Goal: Task Accomplishment & Management: Complete application form

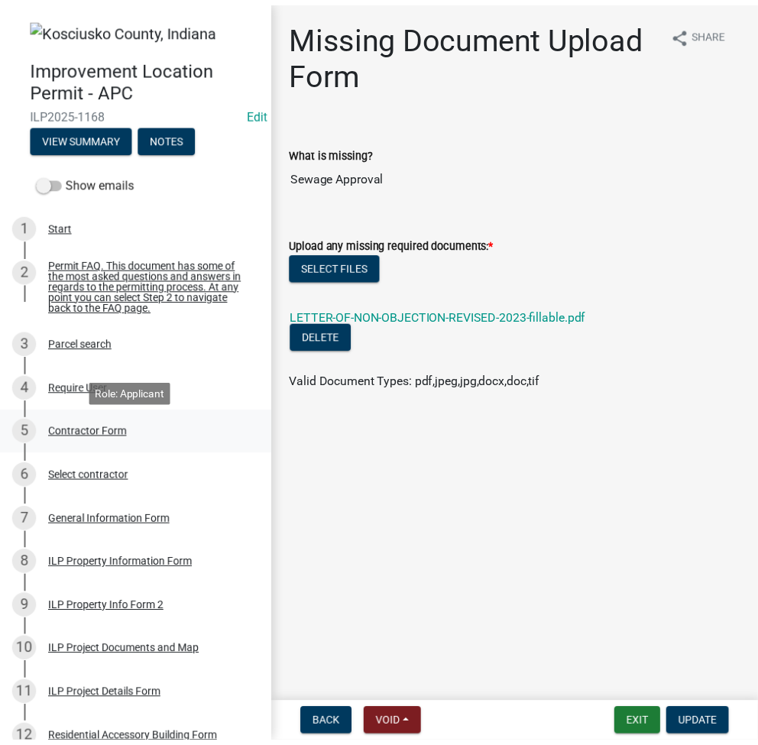
scroll to position [487, 0]
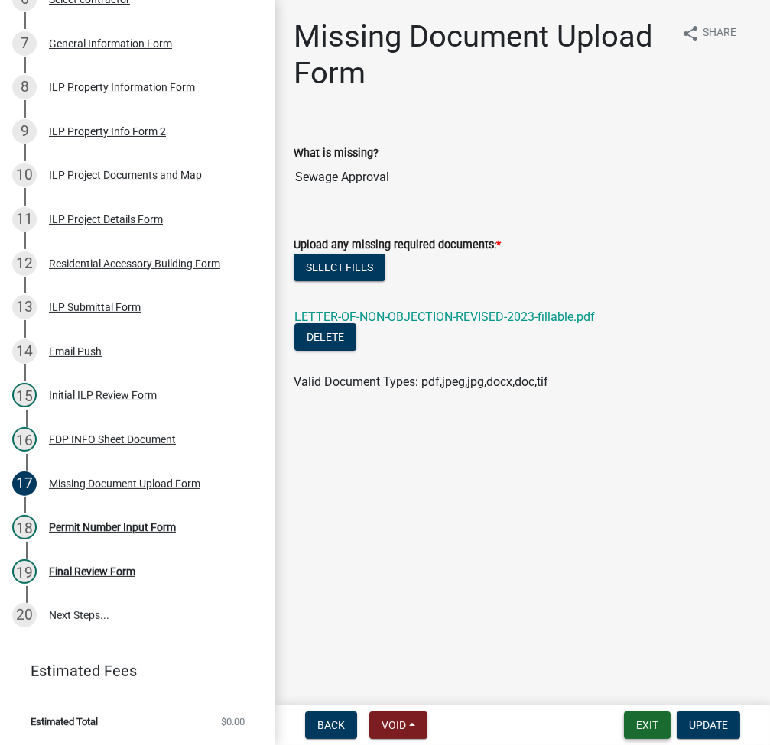
click at [642, 729] on button "Exit" at bounding box center [647, 726] width 47 height 28
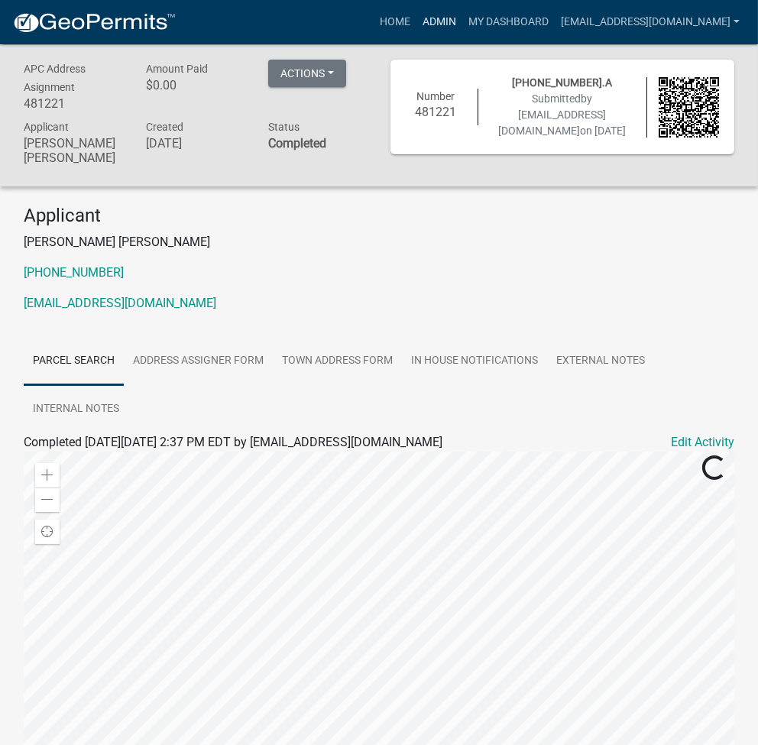
click at [463, 24] on link "Admin" at bounding box center [440, 22] width 46 height 29
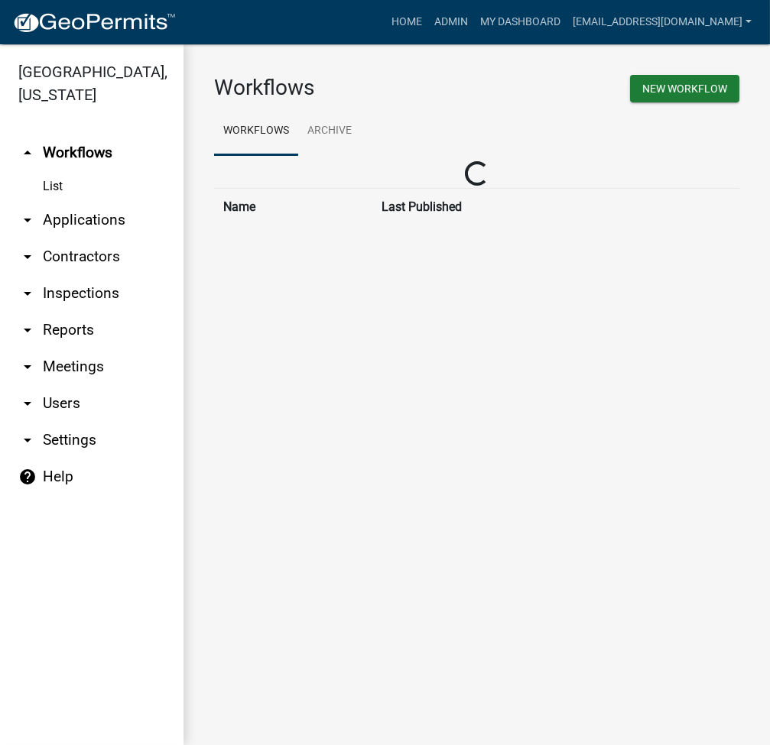
click at [105, 222] on link "arrow_drop_down Applications" at bounding box center [91, 220] width 183 height 37
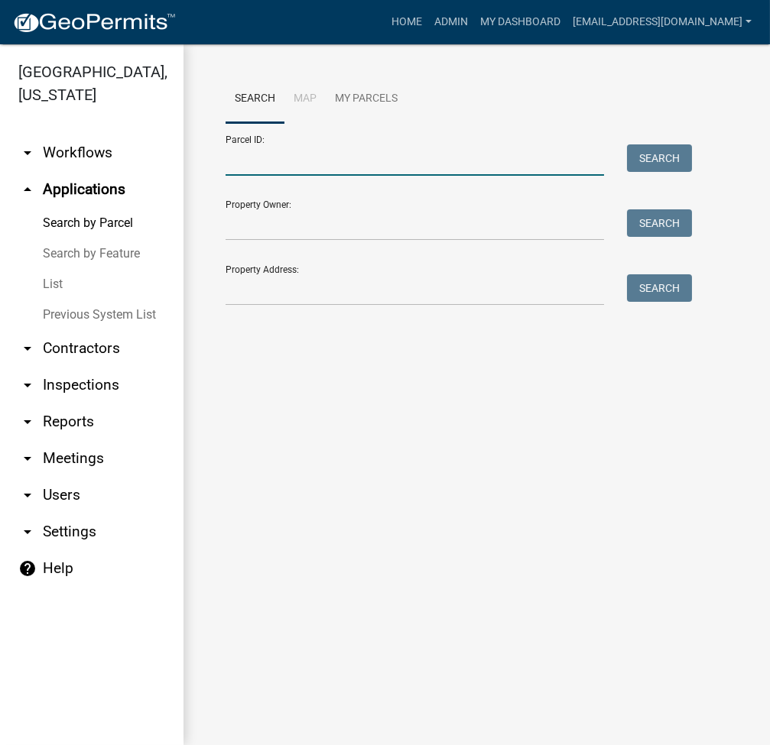
click at [323, 164] on input "Parcel ID:" at bounding box center [415, 159] width 378 height 31
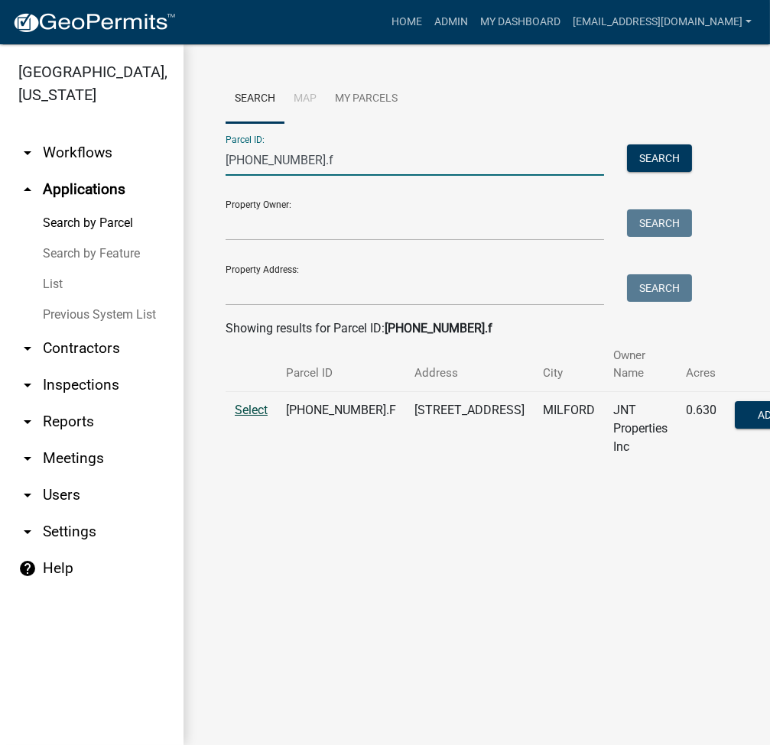
type input "020-065-057.f"
click at [260, 416] on span "Select" at bounding box center [251, 410] width 33 height 15
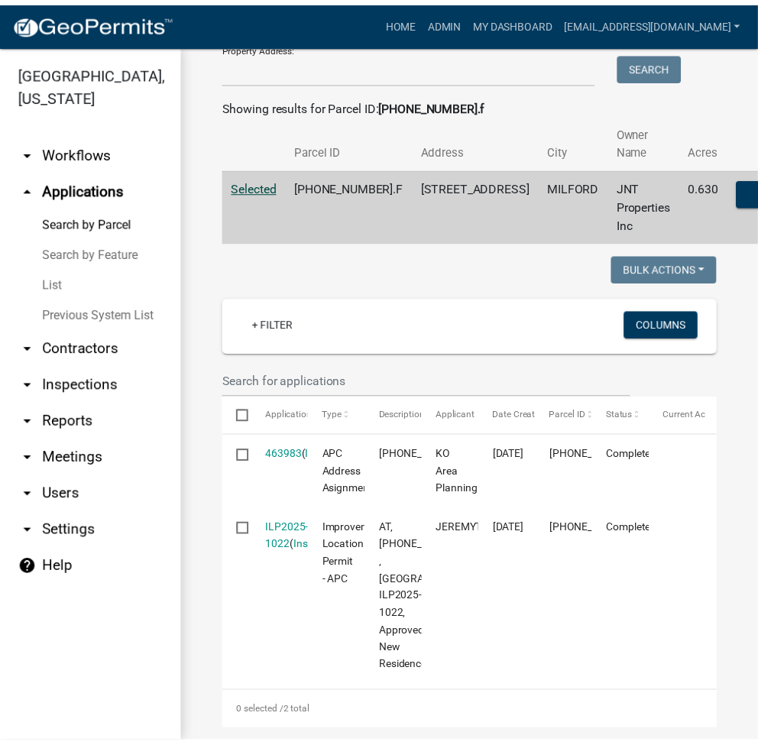
scroll to position [427, 0]
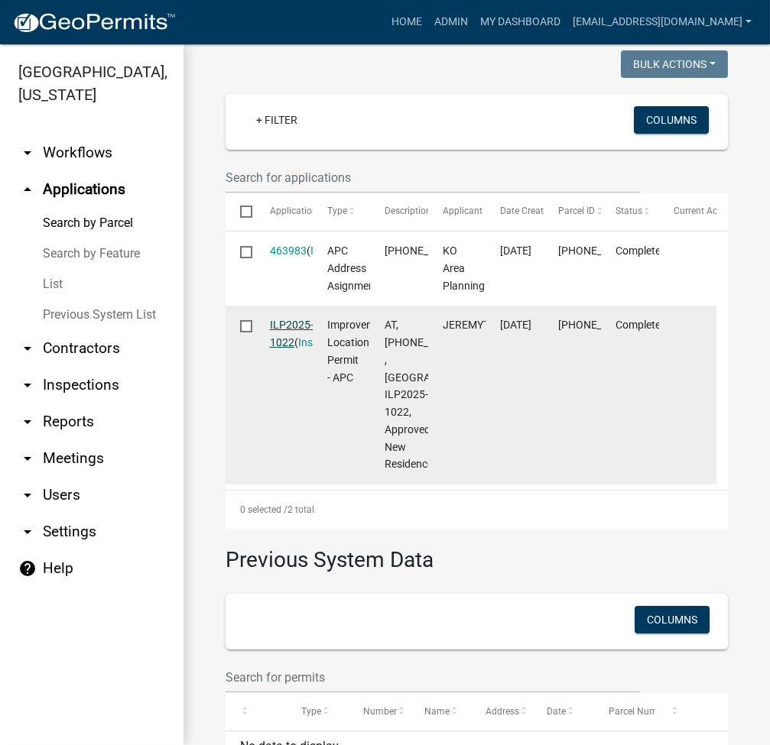
click at [292, 321] on link "ILP2025-1022" at bounding box center [292, 334] width 44 height 30
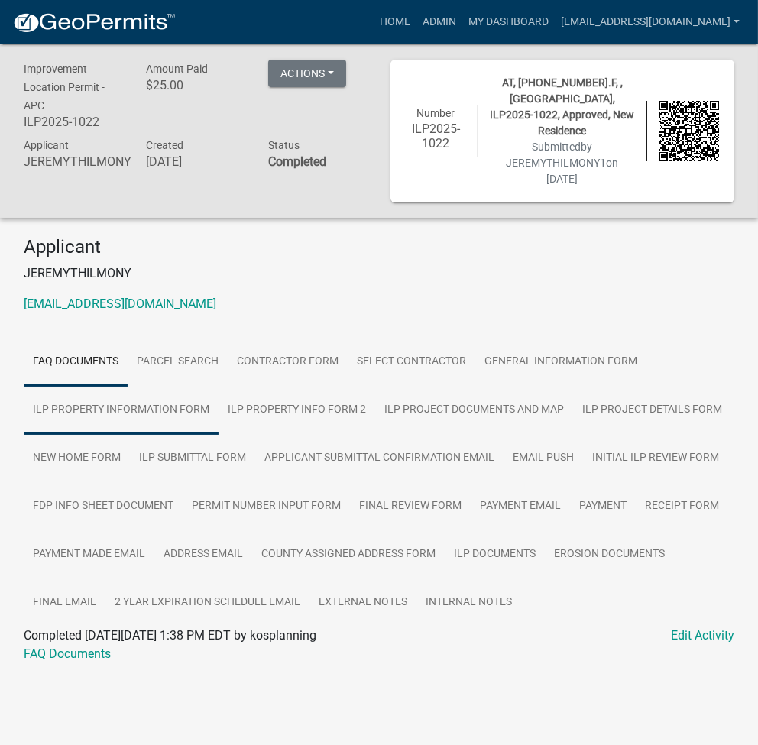
click at [178, 389] on link "ILP Property Information Form" at bounding box center [121, 410] width 195 height 49
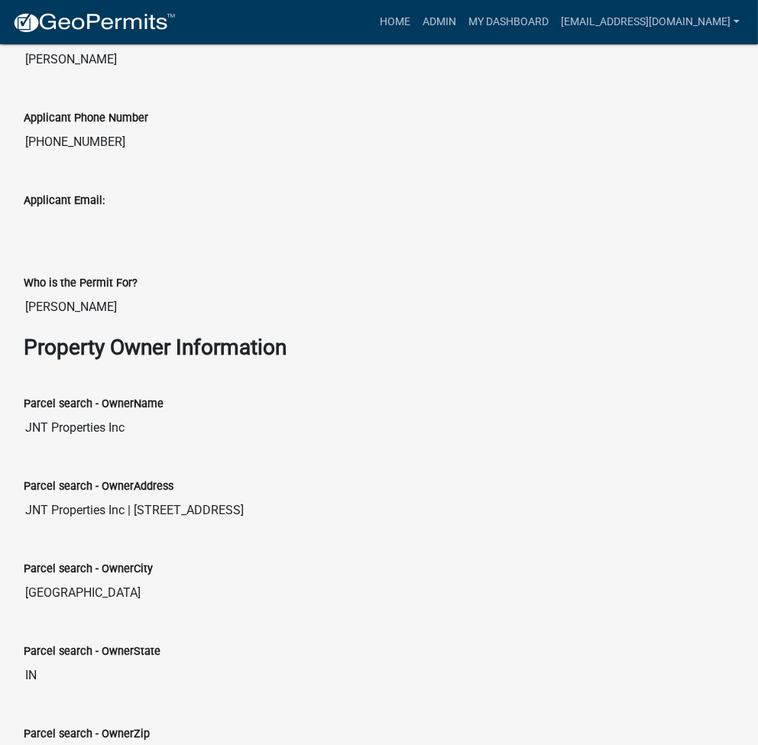
scroll to position [815, 0]
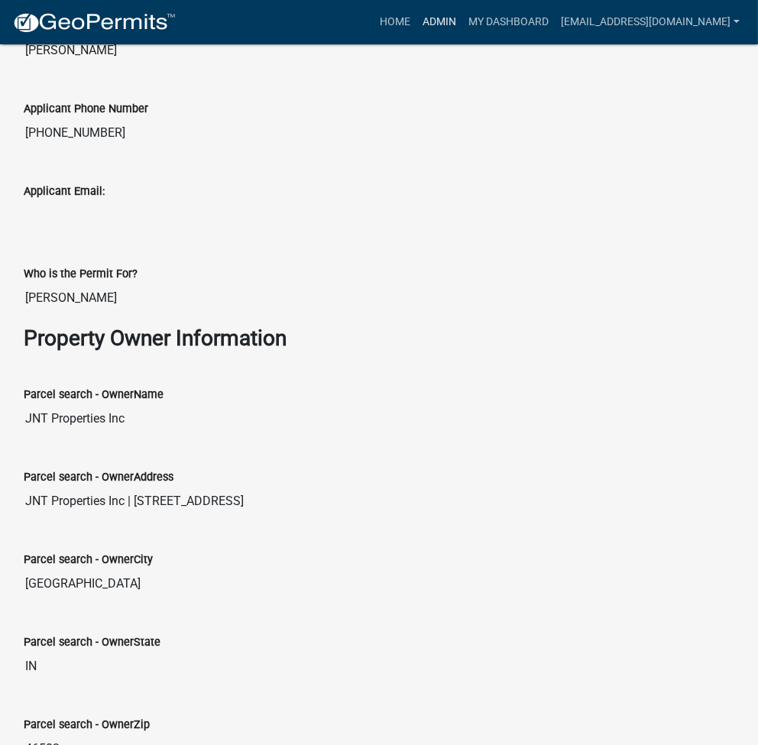
click at [463, 23] on link "Admin" at bounding box center [440, 22] width 46 height 29
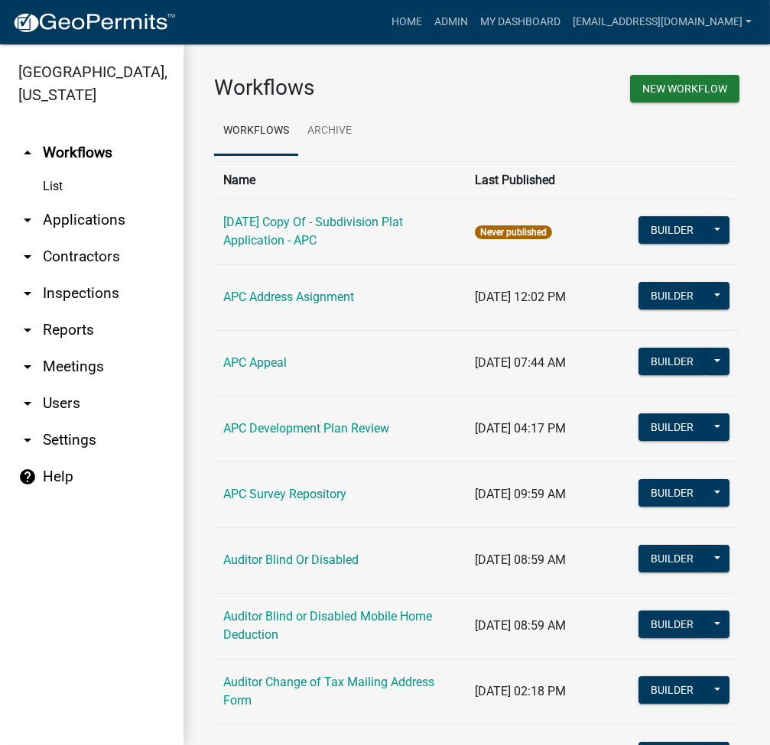
click at [110, 224] on link "arrow_drop_down Applications" at bounding box center [91, 220] width 183 height 37
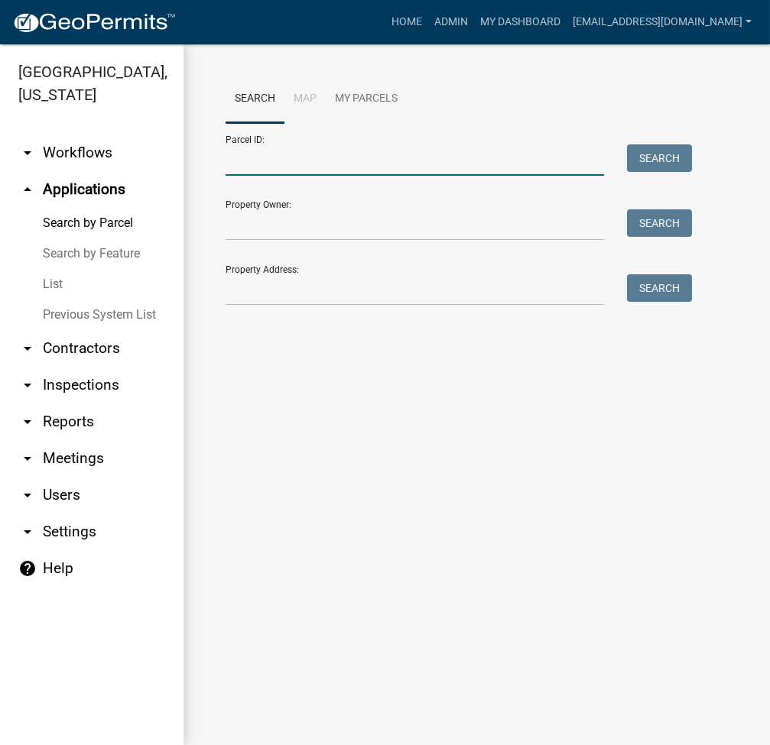
click at [300, 164] on input "Parcel ID:" at bounding box center [415, 159] width 378 height 31
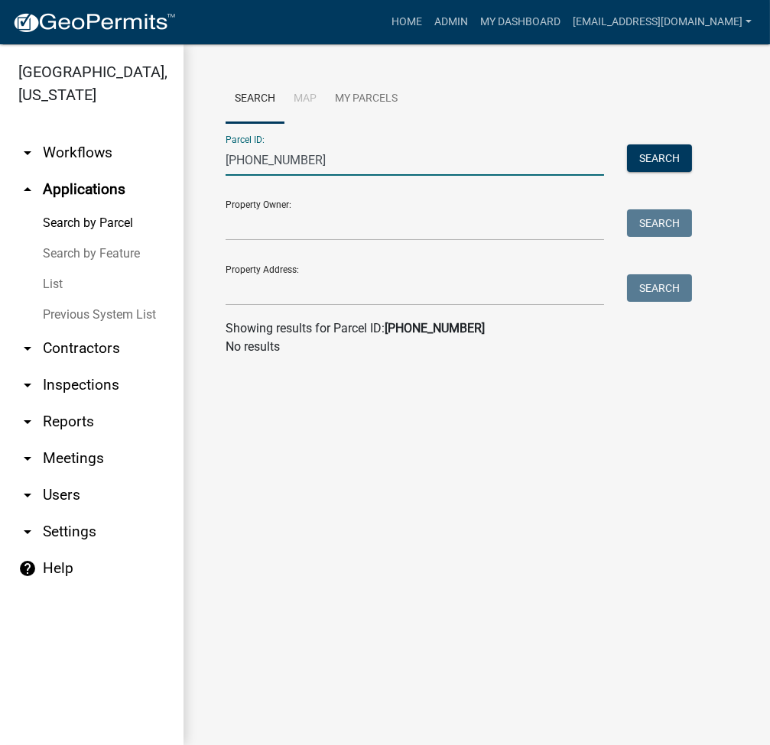
click at [291, 144] on div "Parcel ID: 026-0177-104 Search" at bounding box center [455, 149] width 459 height 53
click at [271, 147] on input "026-0177-104" at bounding box center [415, 159] width 378 height 31
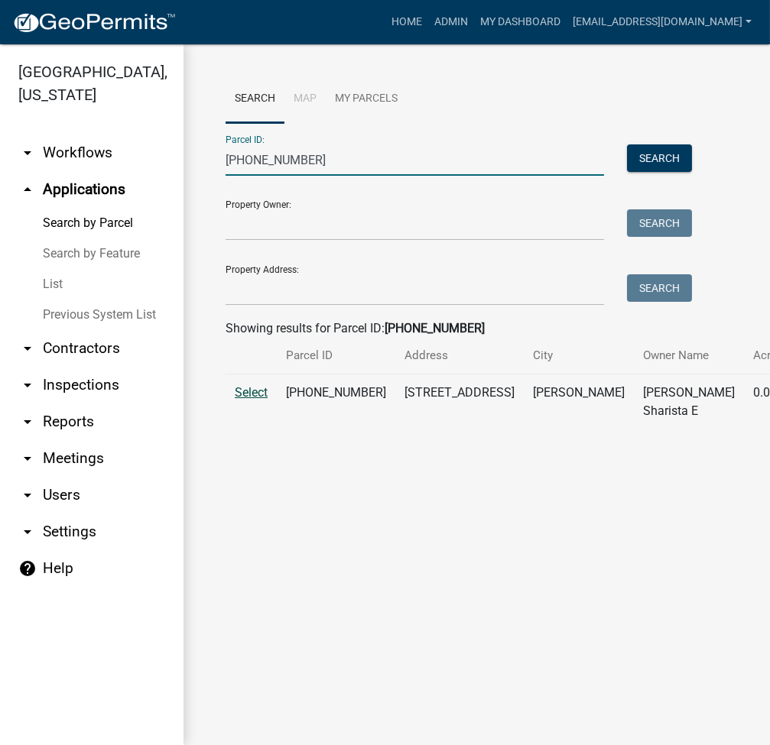
type input "026-017-104"
click at [258, 400] on span "Select" at bounding box center [251, 392] width 33 height 15
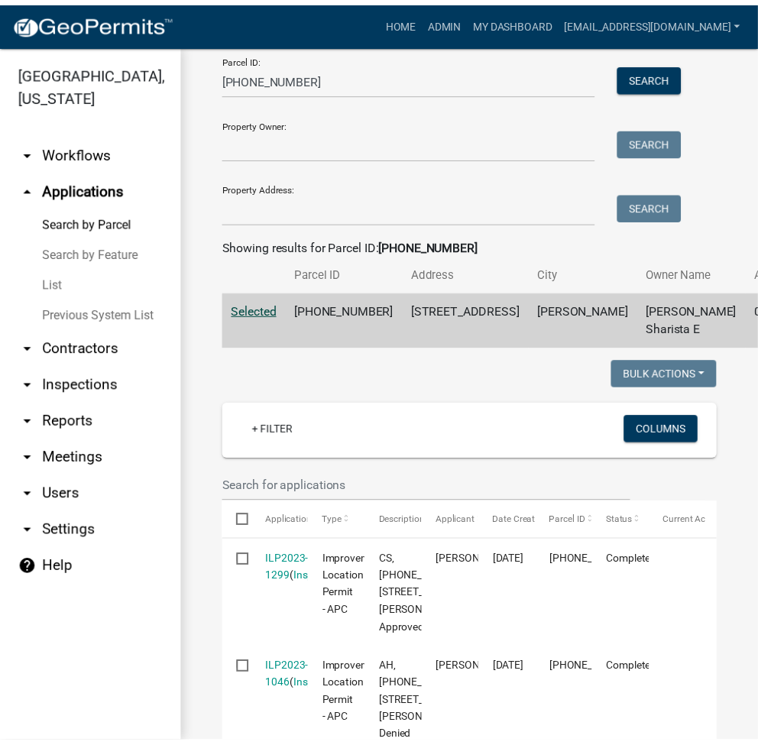
scroll to position [286, 0]
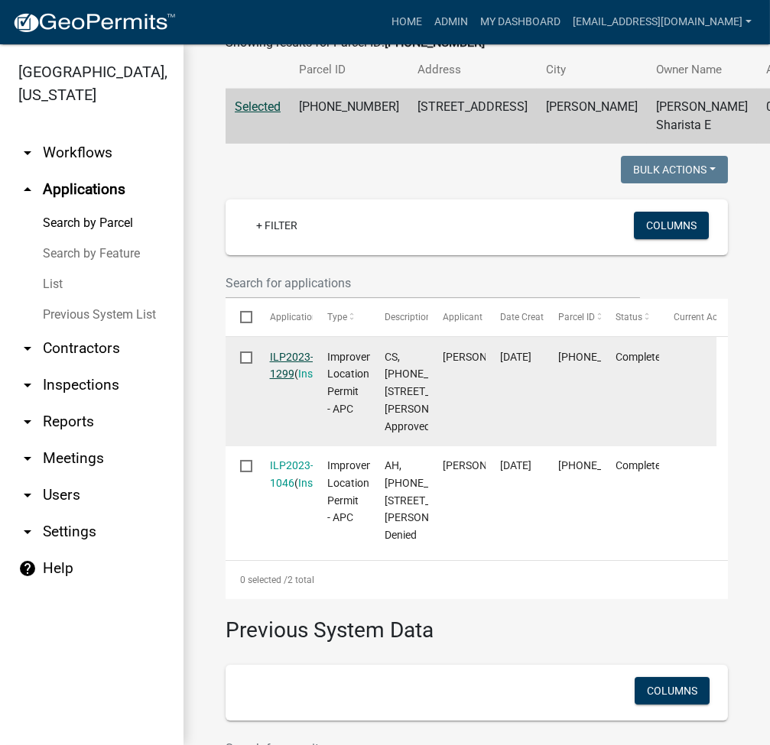
click at [283, 381] on link "ILP2023-1299" at bounding box center [292, 366] width 44 height 30
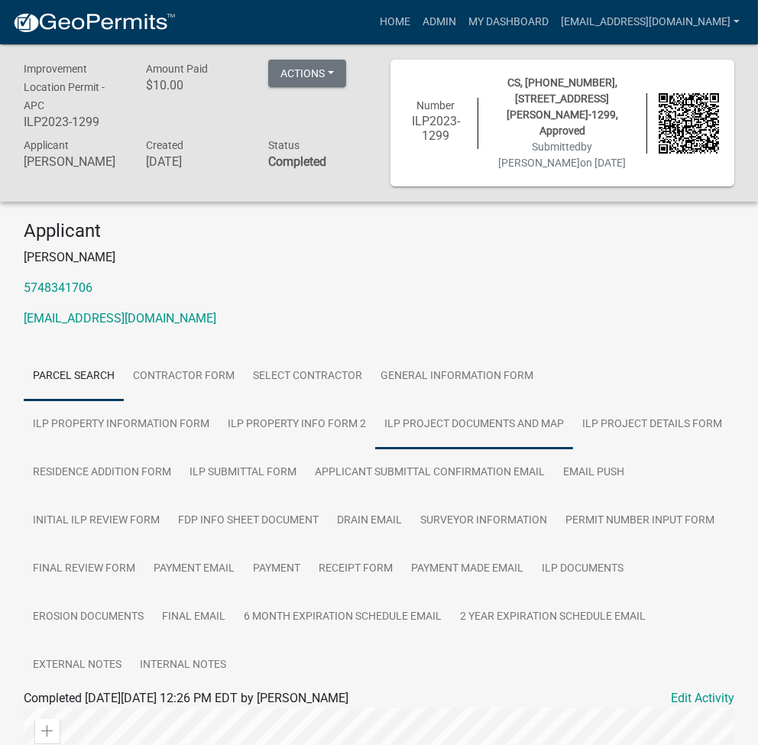
click at [375, 401] on link "ILP Project Documents and Map" at bounding box center [474, 425] width 198 height 49
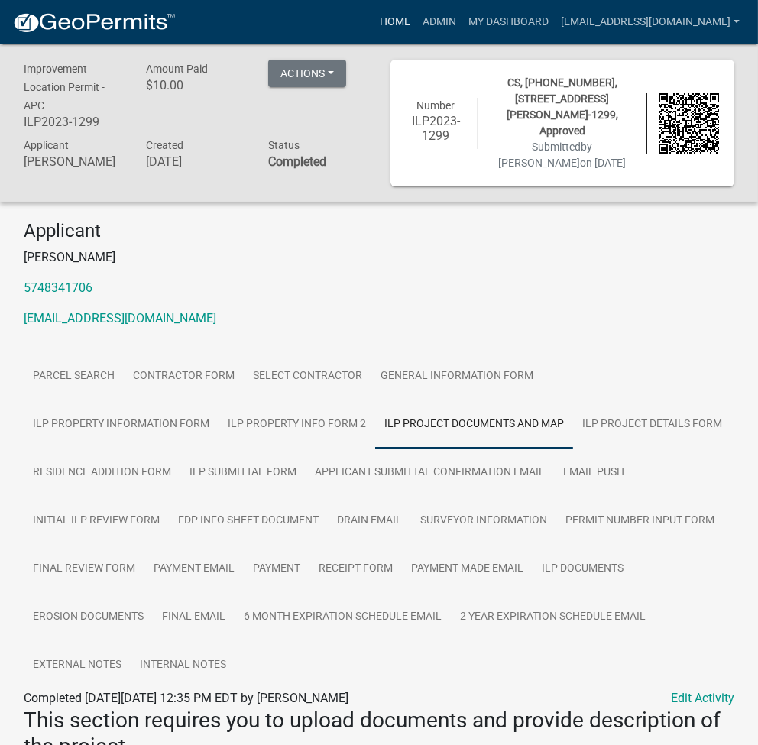
click at [417, 18] on link "Home" at bounding box center [395, 22] width 43 height 29
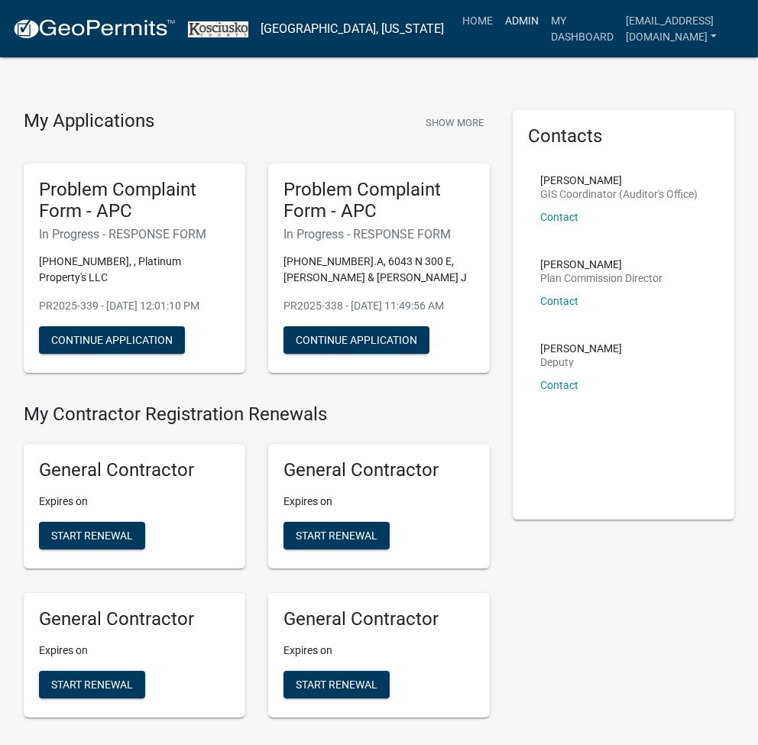
click at [501, 23] on link "Admin" at bounding box center [522, 20] width 46 height 29
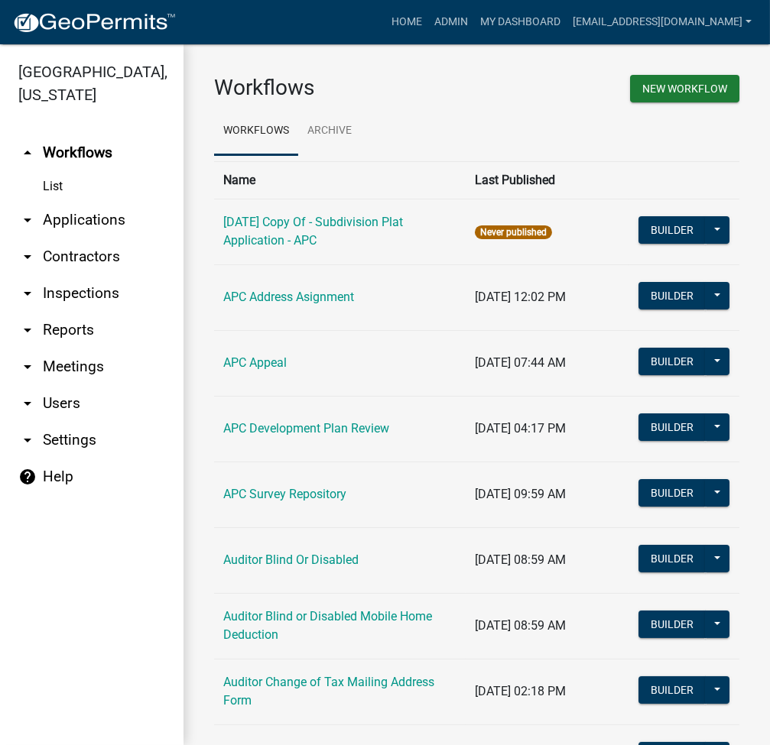
click at [90, 220] on link "arrow_drop_down Applications" at bounding box center [91, 220] width 183 height 37
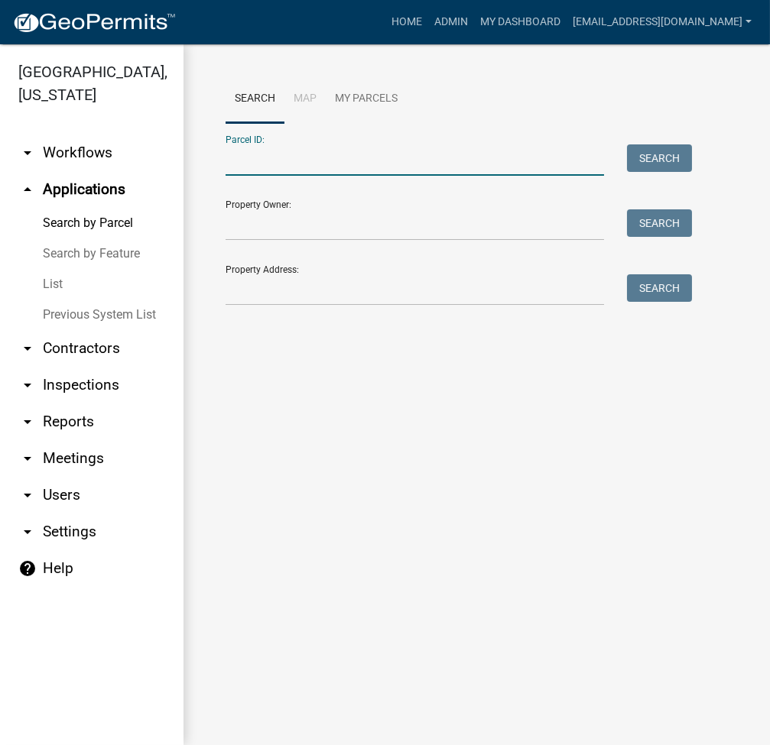
click at [292, 171] on input "Parcel ID:" at bounding box center [415, 159] width 378 height 31
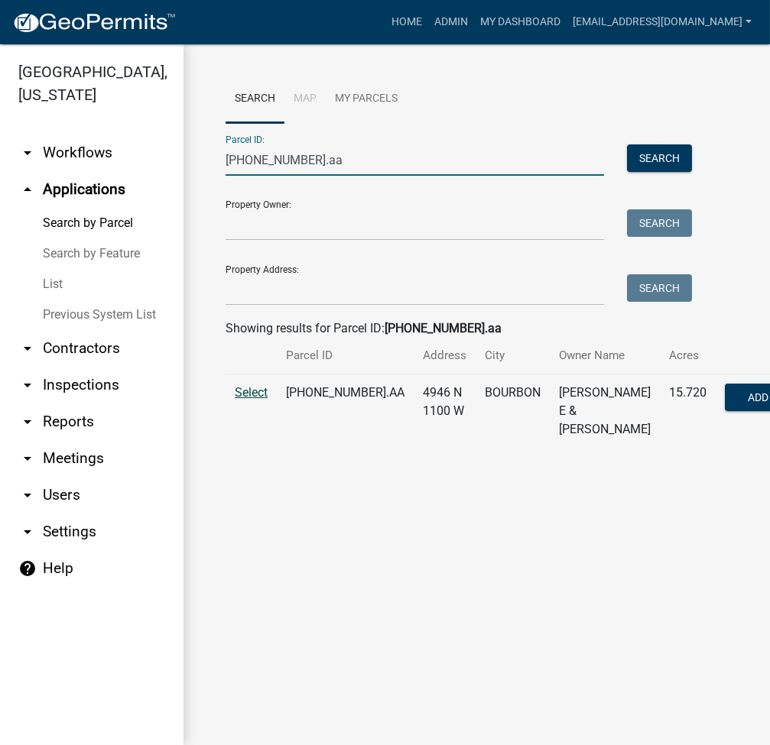
type input "011-038-004.aa"
click at [252, 400] on span "Select" at bounding box center [251, 392] width 33 height 15
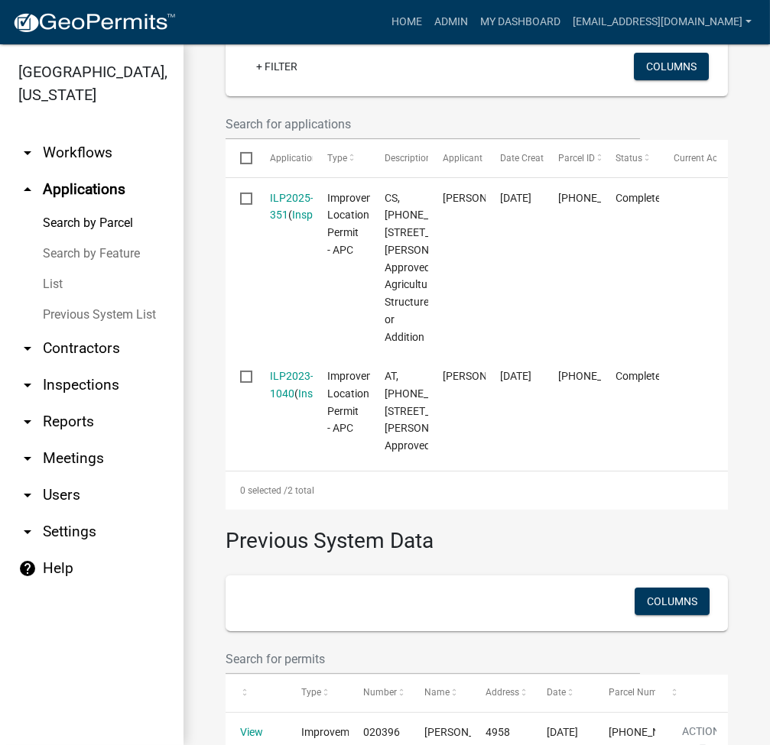
scroll to position [612, 0]
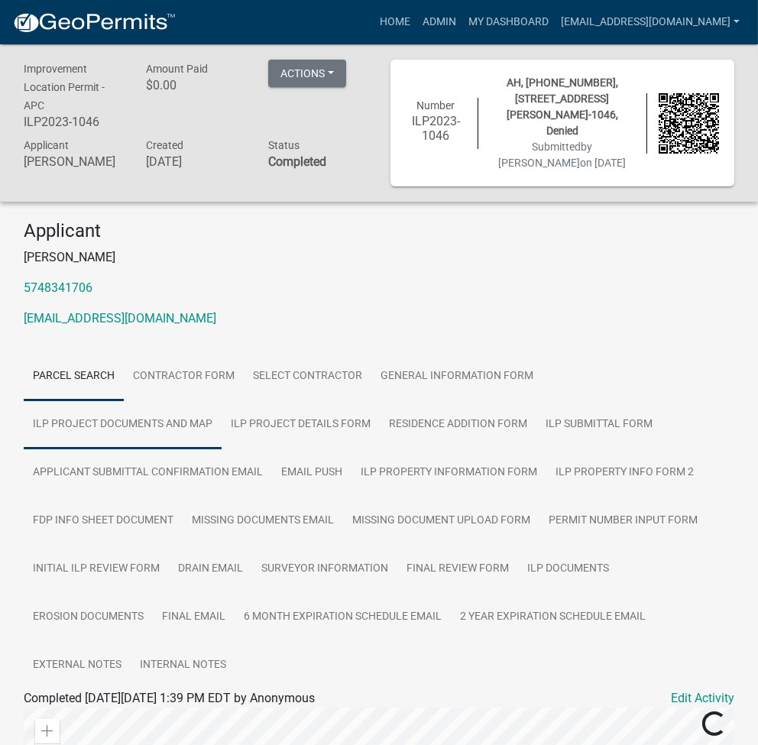
click at [164, 438] on link "ILP Project Documents and Map" at bounding box center [123, 425] width 198 height 49
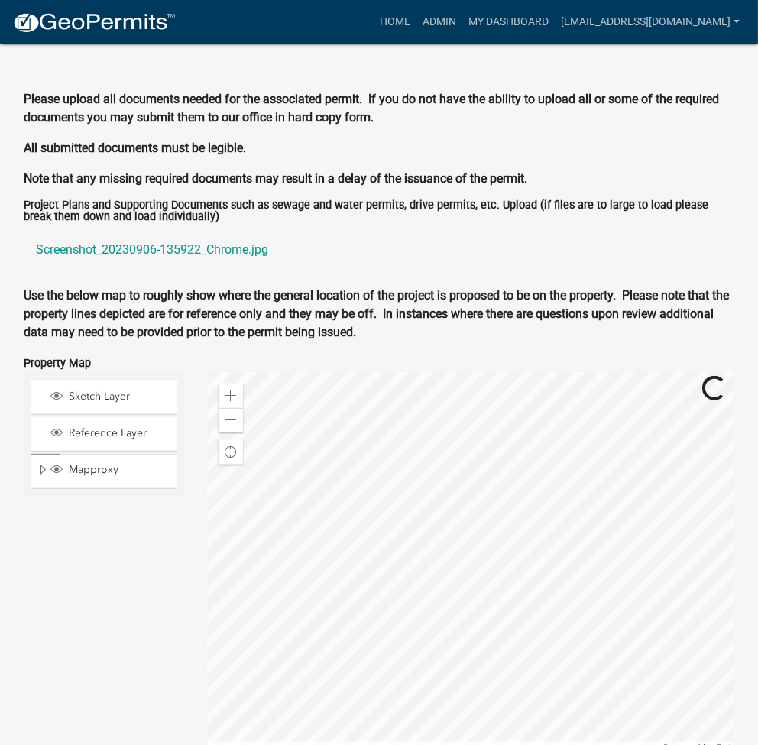
scroll to position [1668, 0]
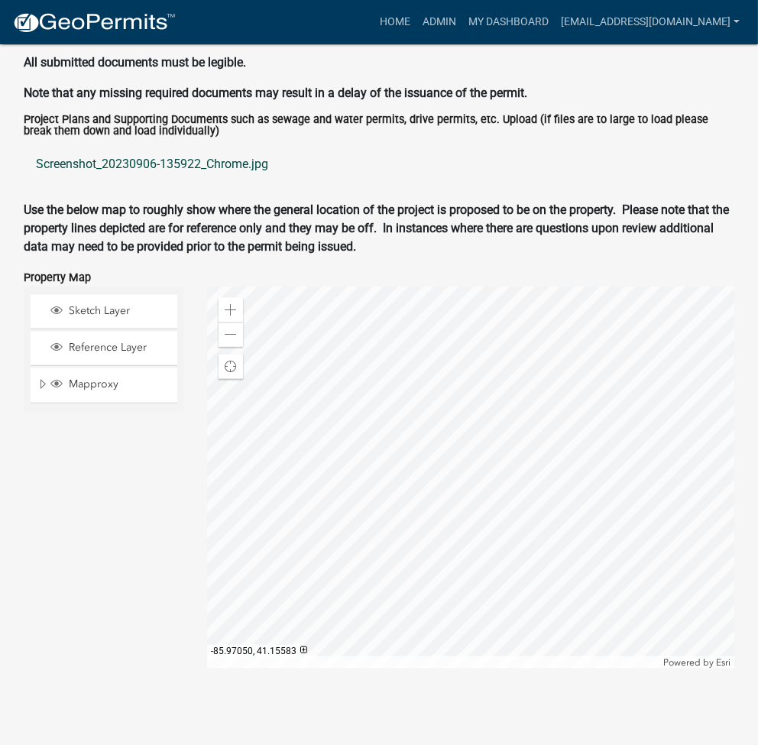
click at [144, 164] on link "Screenshot_20230906-135922_Chrome.jpg" at bounding box center [379, 164] width 711 height 37
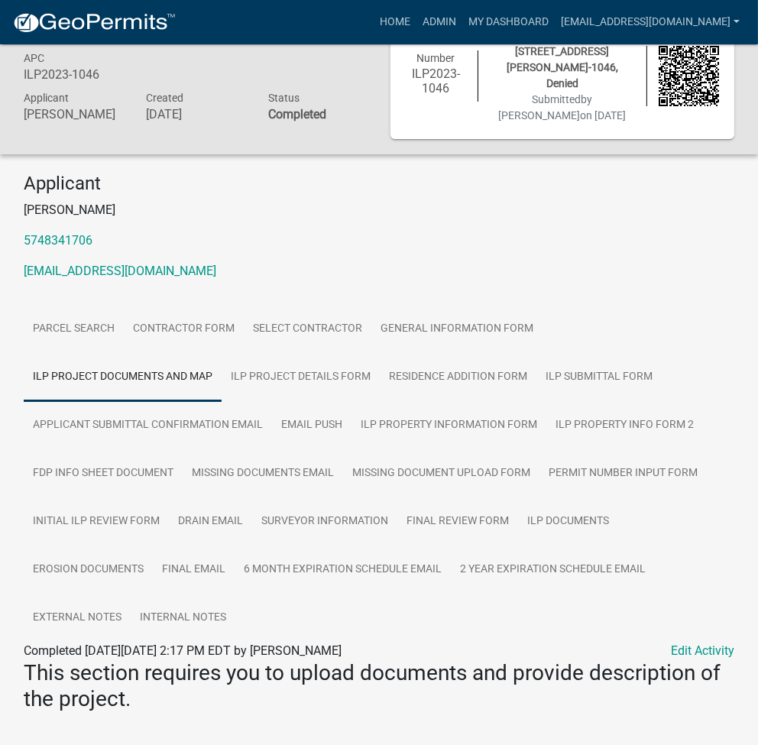
scroll to position [0, 0]
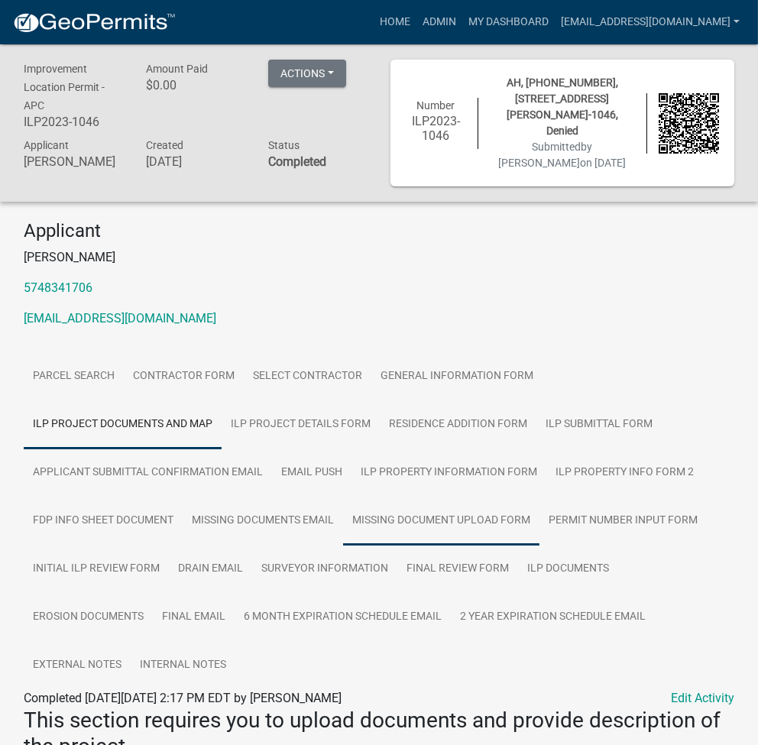
click at [481, 526] on link "Missing Document Upload Form" at bounding box center [441, 521] width 196 height 49
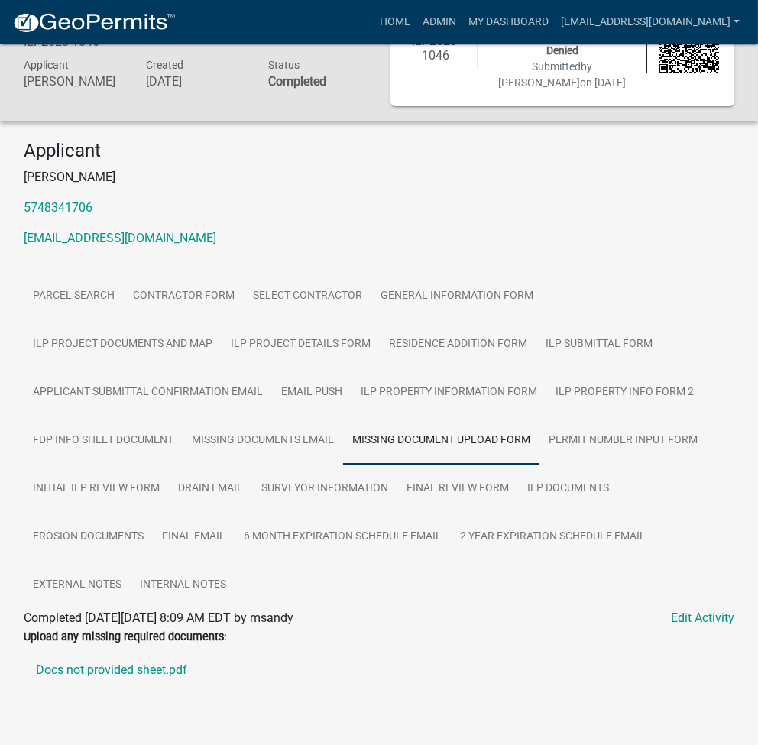
scroll to position [109, 0]
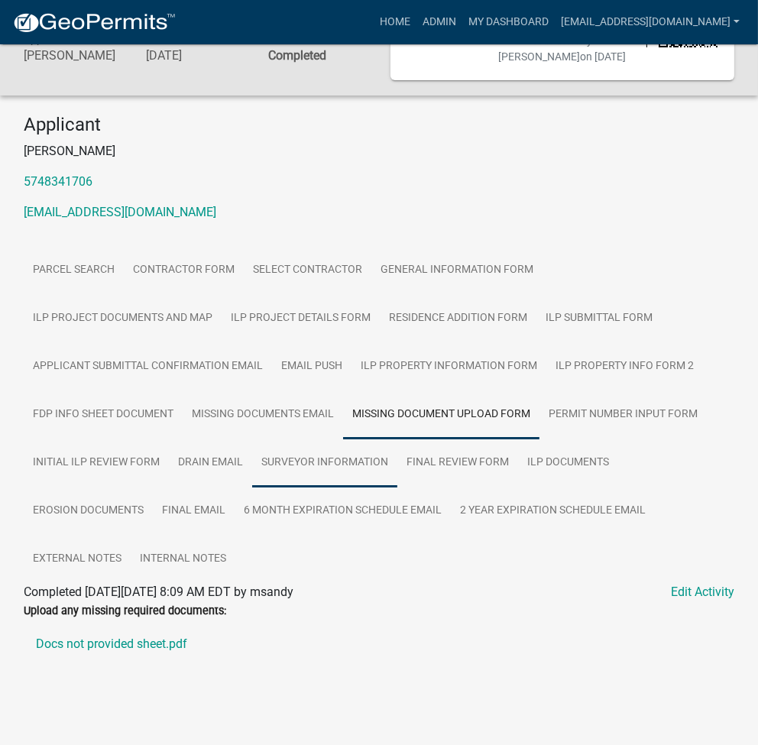
click at [347, 456] on link "Surveyor Information" at bounding box center [324, 463] width 145 height 49
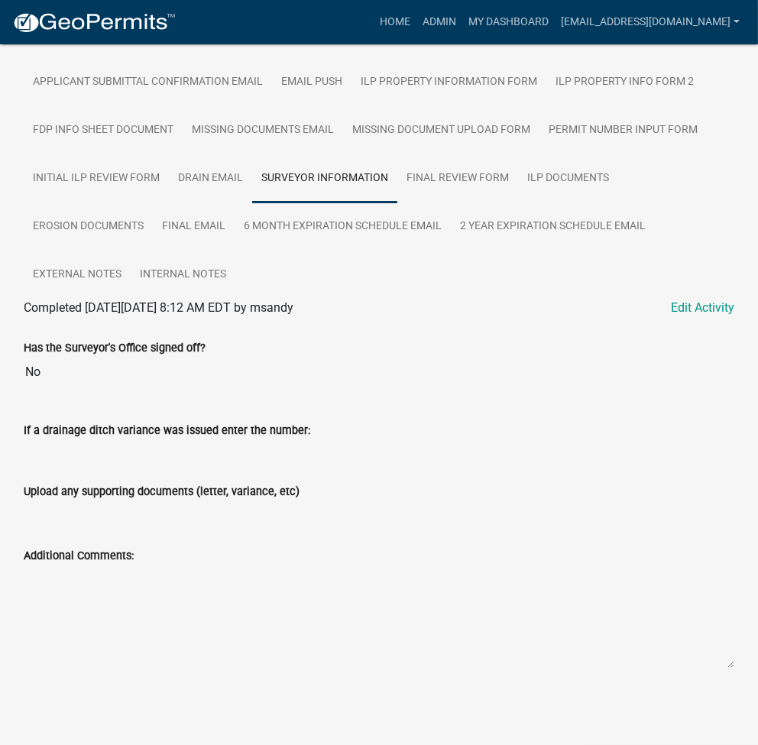
scroll to position [0, 0]
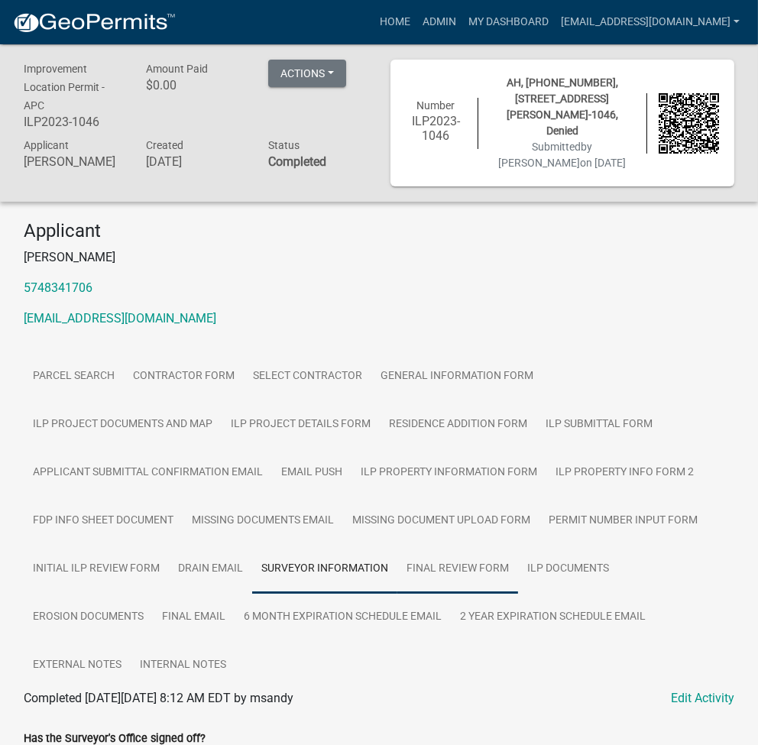
click at [460, 576] on link "Final Review Form" at bounding box center [458, 569] width 121 height 49
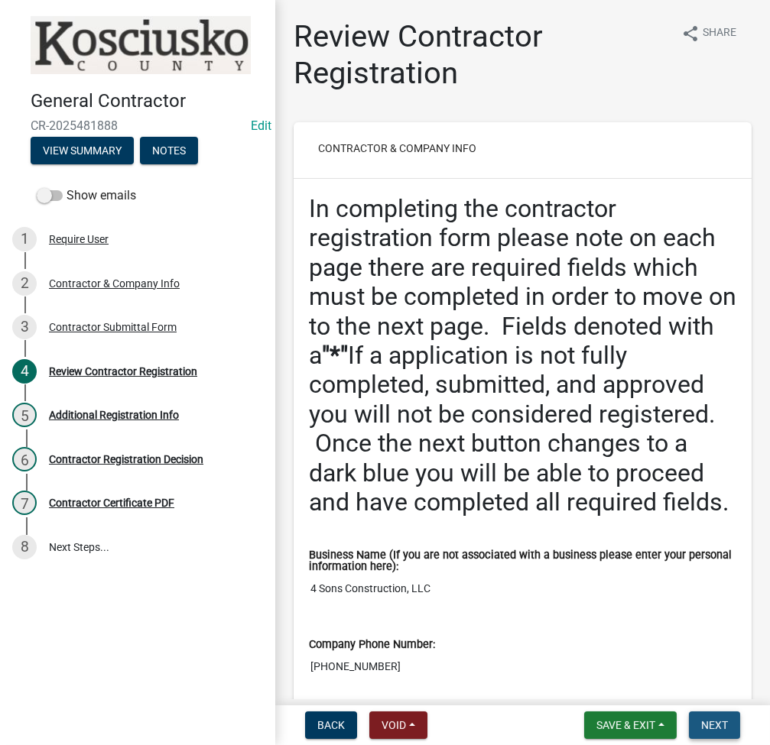
click at [716, 725] on span "Next" at bounding box center [714, 725] width 27 height 12
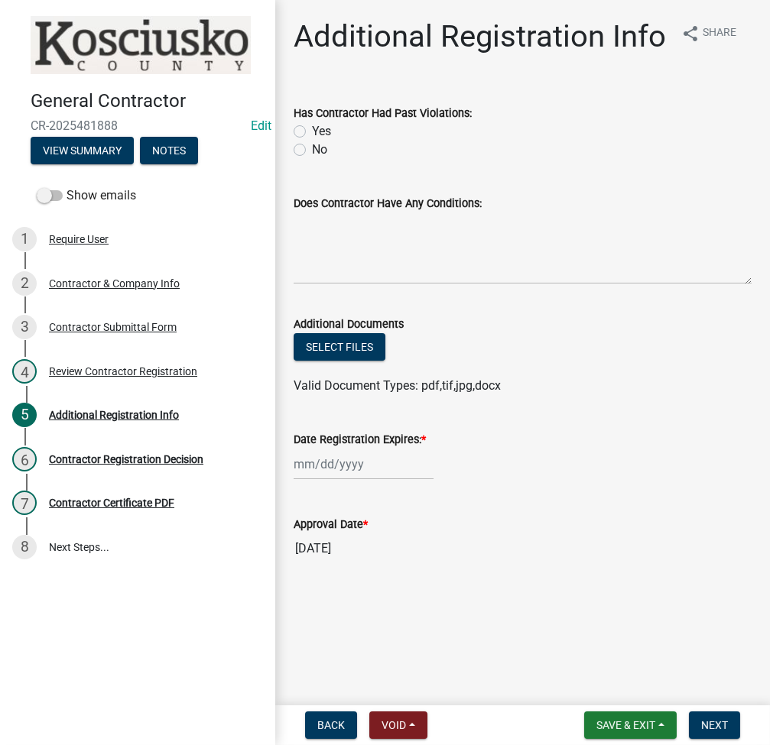
click at [312, 148] on label "No" at bounding box center [319, 150] width 15 height 18
click at [312, 148] on input "No" at bounding box center [317, 146] width 10 height 10
radio input "true"
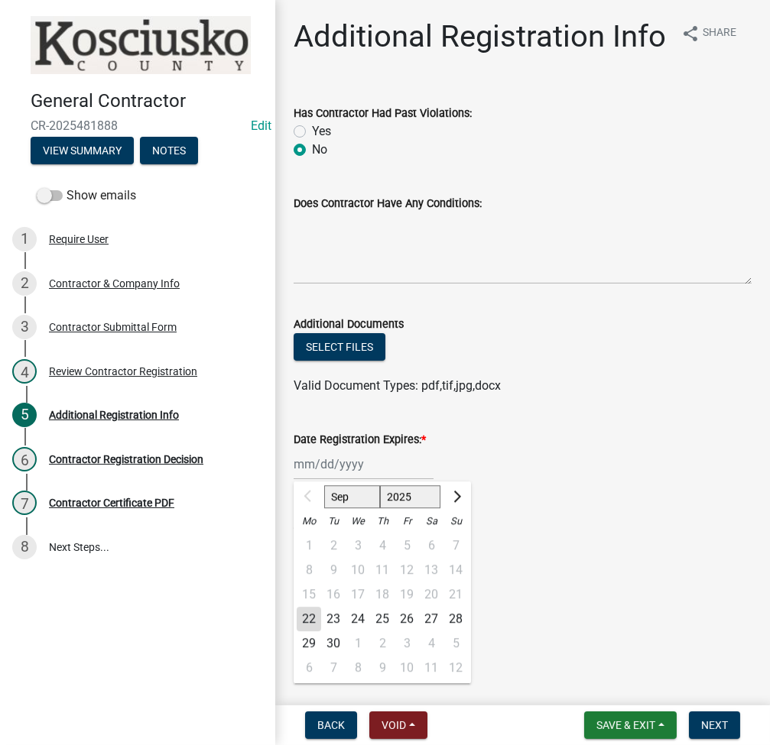
click at [336, 463] on div "Sep Oct Nov [DATE] 2026 2027 2028 2029 2030 2031 2032 2033 2034 2035 2036 2037 …" at bounding box center [364, 464] width 140 height 31
click at [409, 502] on select "2025 2026 2027 2028 2029 2030 2031 2032 2033 2034 2035 2036 2037 2038 2039 2040…" at bounding box center [410, 496] width 61 height 23
select select "2026"
click at [380, 485] on select "2025 2026 2027 2028 2029 2030 2031 2032 2033 2034 2035 2036 2037 2038 2039 2040…" at bounding box center [410, 496] width 61 height 23
click at [336, 618] on div "22" at bounding box center [333, 619] width 24 height 24
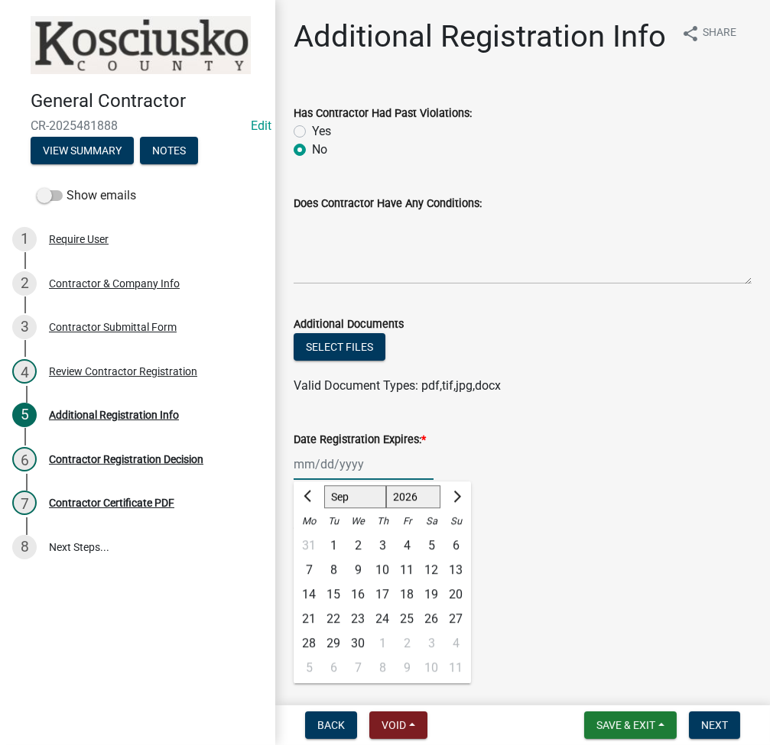
type input "[DATE]"
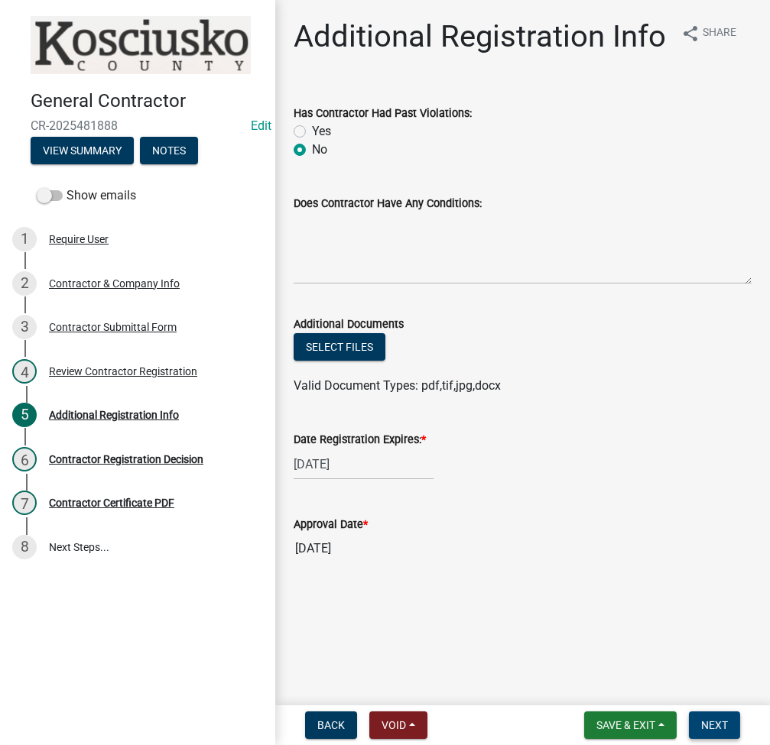
click at [721, 722] on span "Next" at bounding box center [714, 725] width 27 height 12
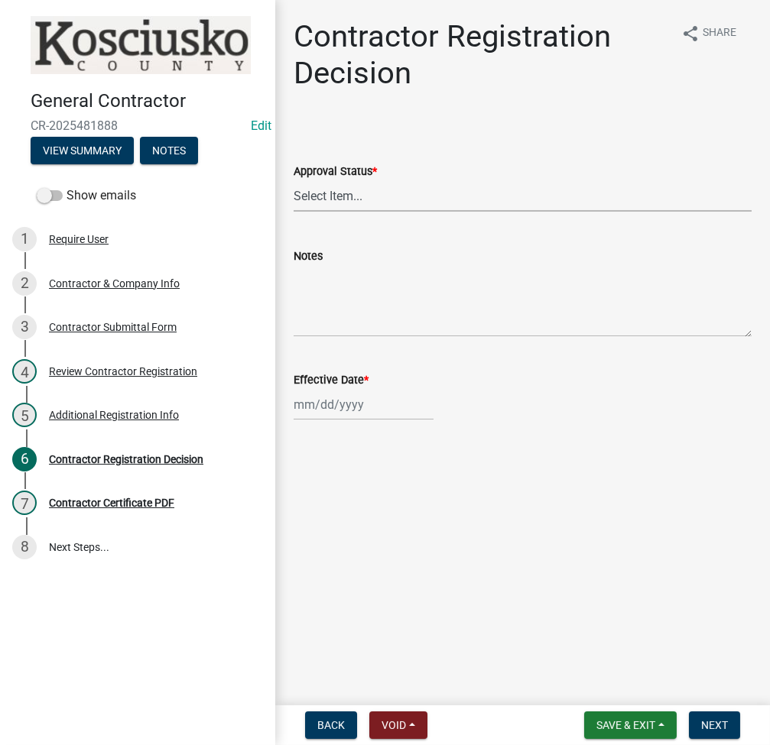
click at [391, 193] on select "Select Item... Approved Denied" at bounding box center [523, 195] width 458 height 31
click at [294, 180] on select "Select Item... Approved Denied" at bounding box center [523, 195] width 458 height 31
select select "8e4351d7-4ebf-4714-a7c9-c8187f00e083"
click at [323, 414] on div at bounding box center [364, 404] width 140 height 31
select select "9"
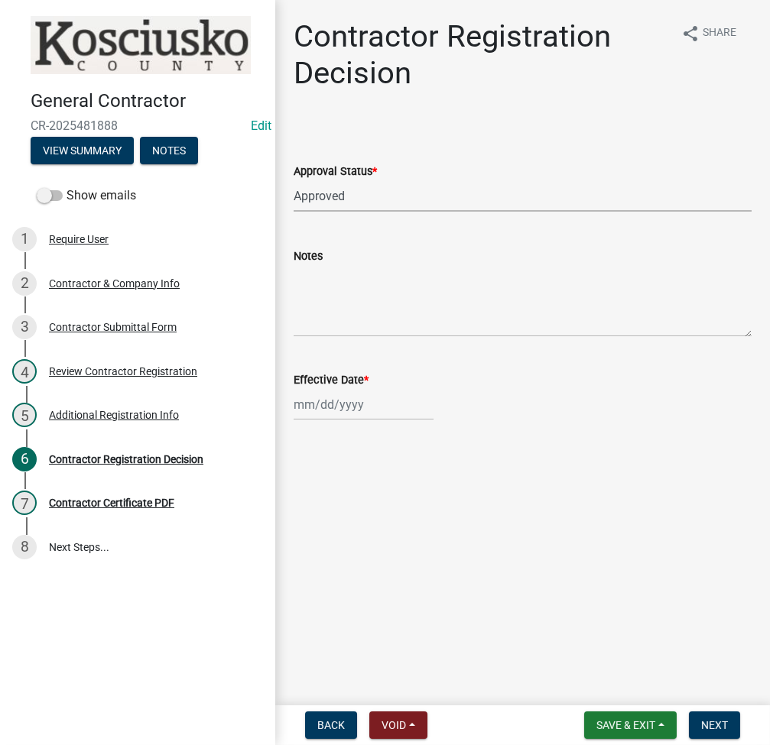
select select "2025"
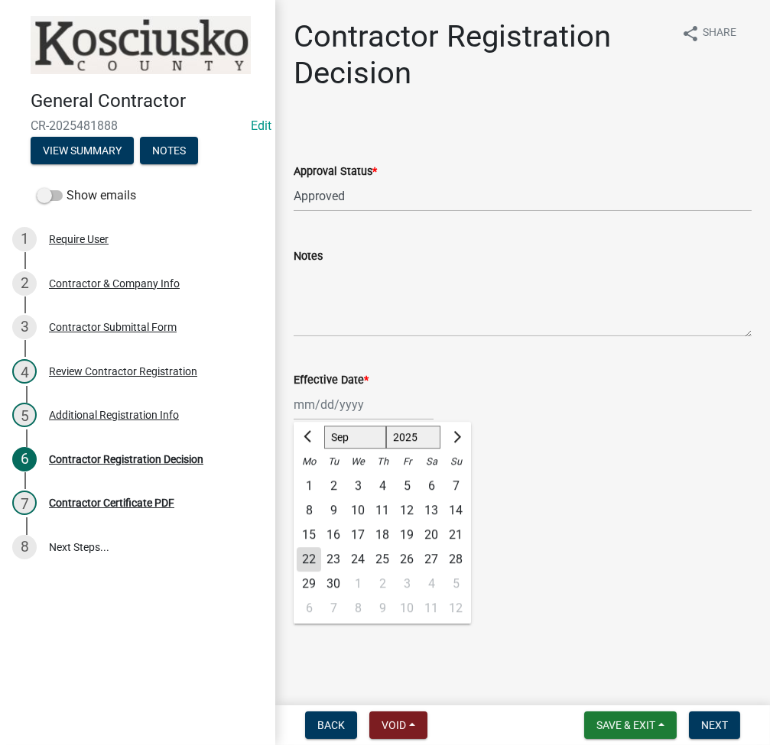
click at [310, 567] on div "22" at bounding box center [309, 559] width 24 height 24
type input "09/22/2025"
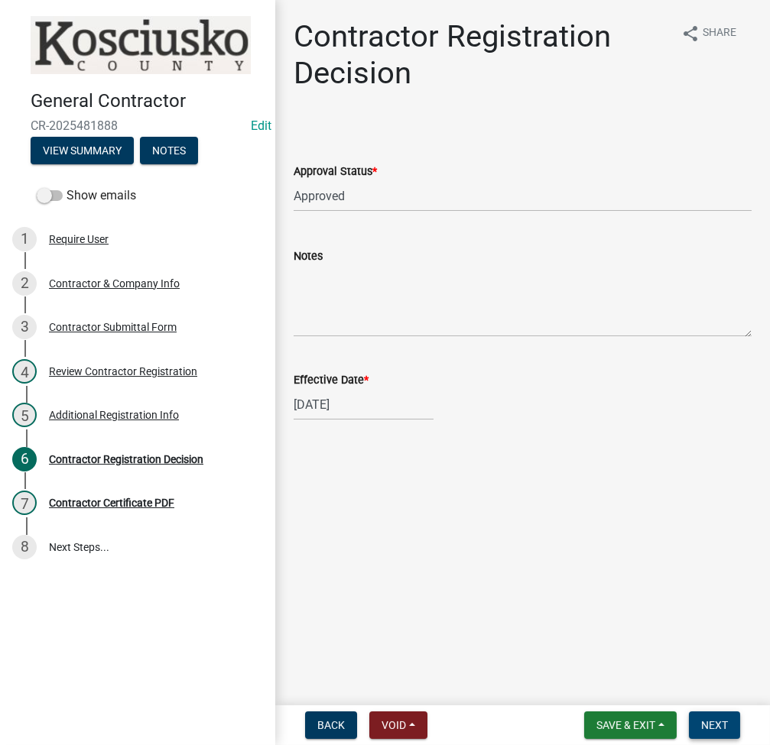
click at [726, 719] on span "Next" at bounding box center [714, 725] width 27 height 12
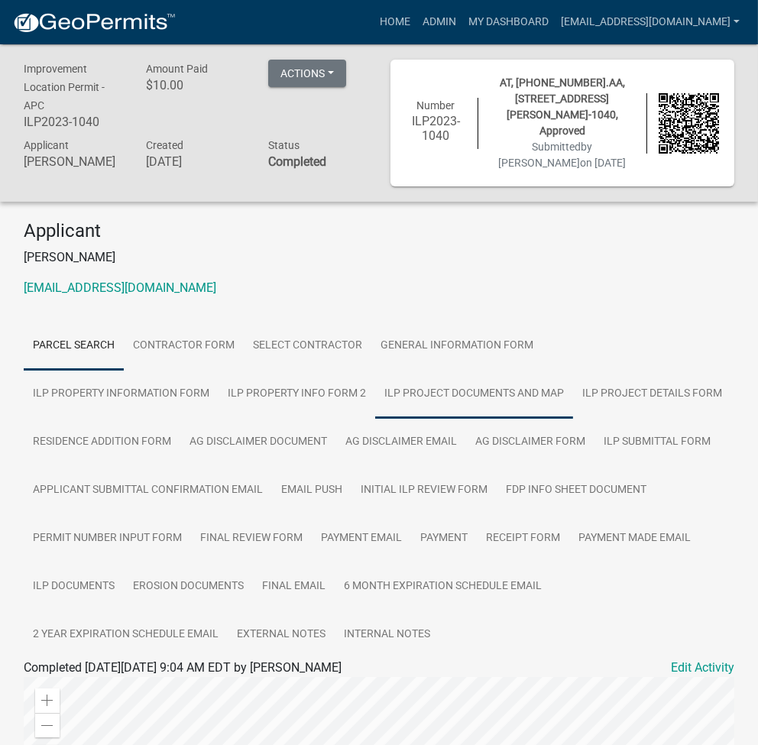
click at [375, 394] on link "ILP Project Documents and Map" at bounding box center [474, 394] width 198 height 49
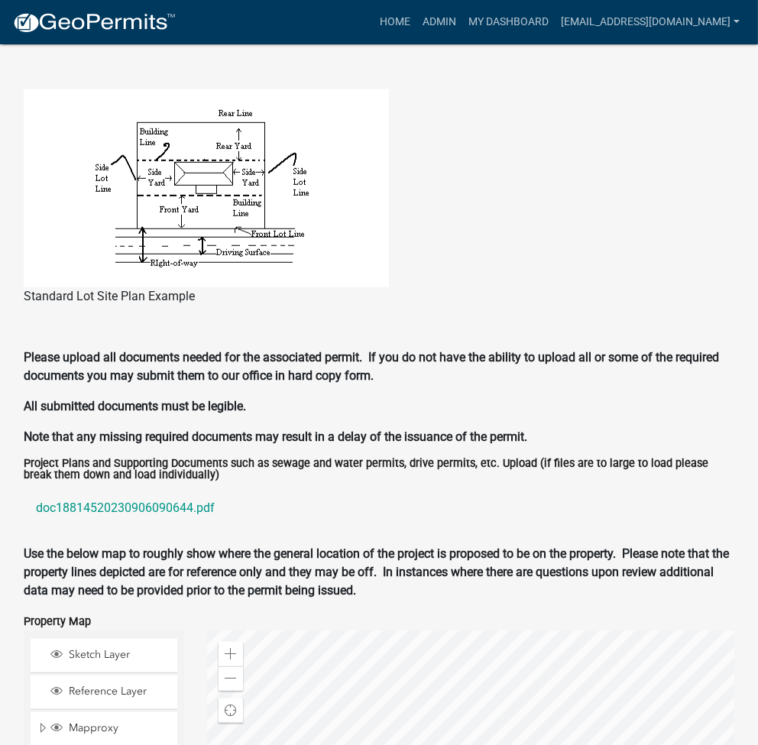
scroll to position [1472, 0]
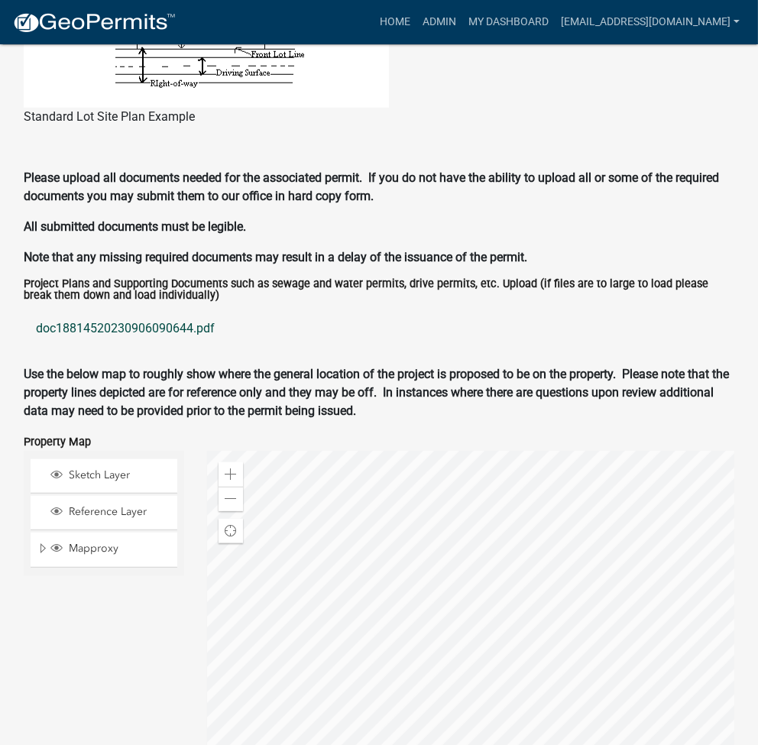
click at [138, 326] on link "doc18814520230906090644.pdf" at bounding box center [379, 328] width 711 height 37
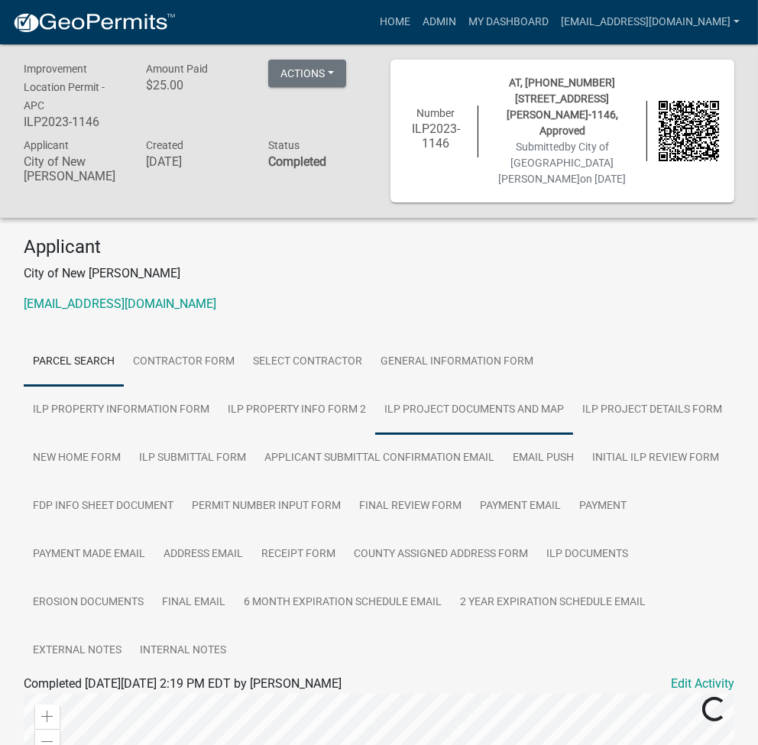
click at [375, 397] on link "ILP Project Documents and Map" at bounding box center [474, 410] width 198 height 49
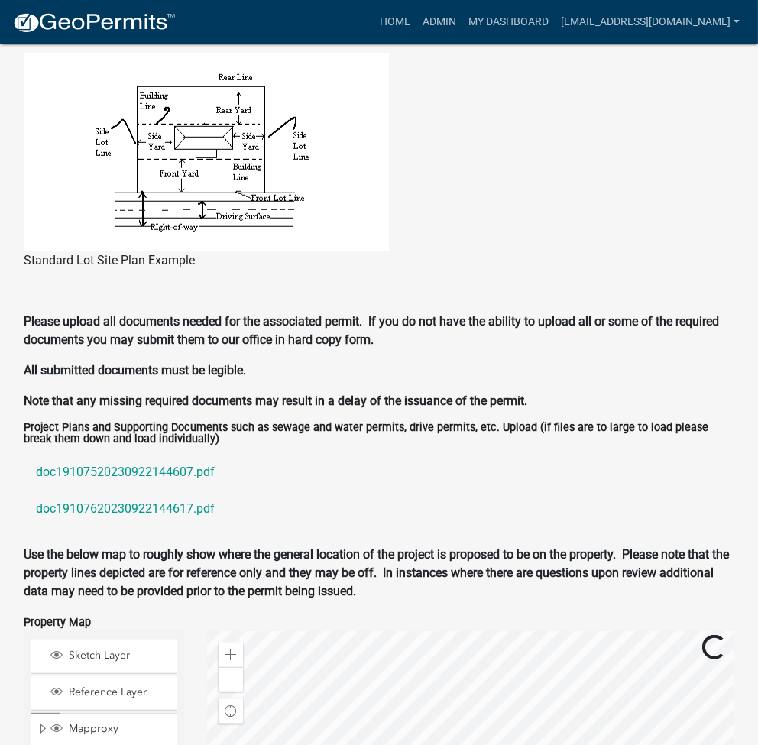
scroll to position [1674, 0]
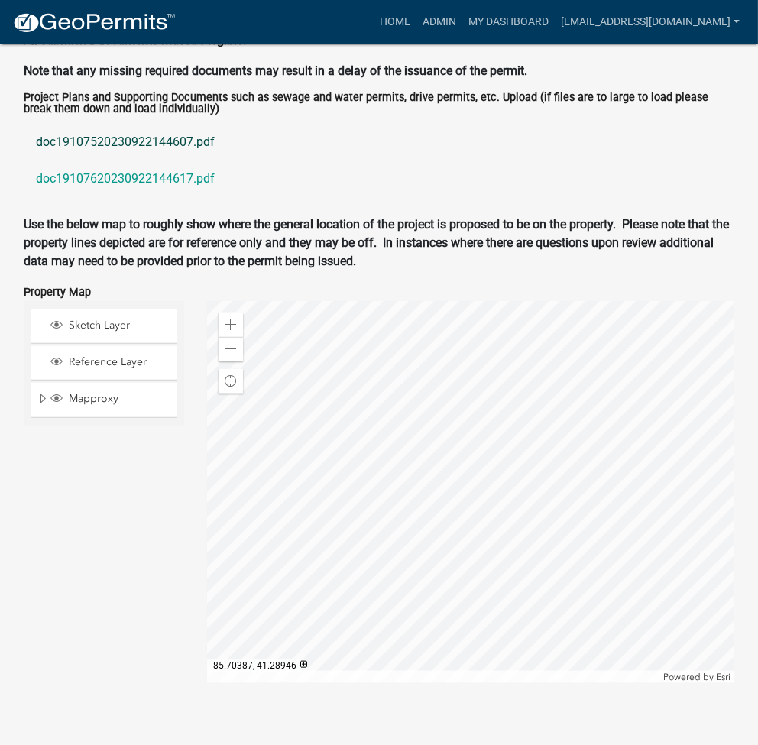
click at [76, 124] on link "doc19107520230922144607.pdf" at bounding box center [379, 142] width 711 height 37
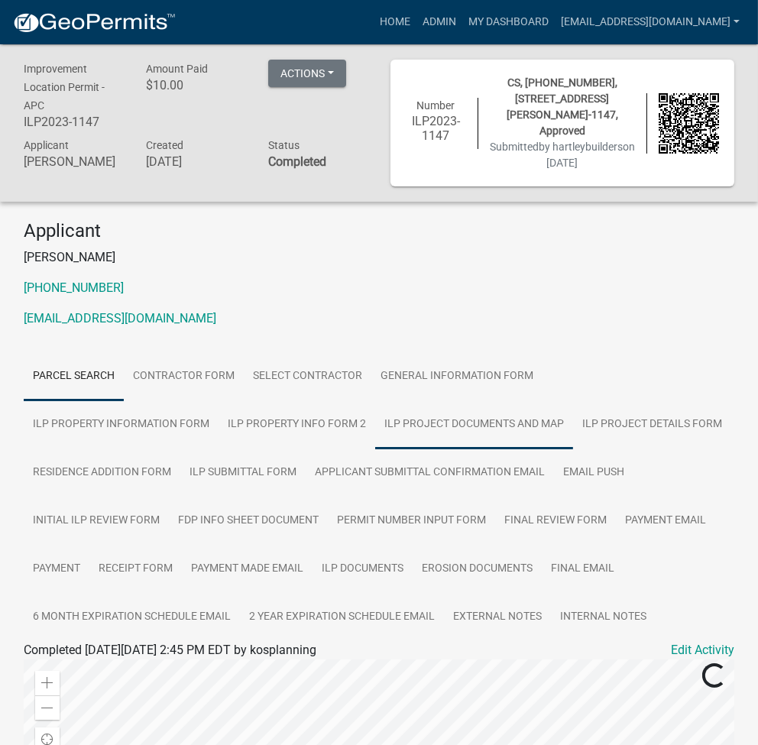
click at [375, 428] on link "ILP Project Documents and Map" at bounding box center [474, 425] width 198 height 49
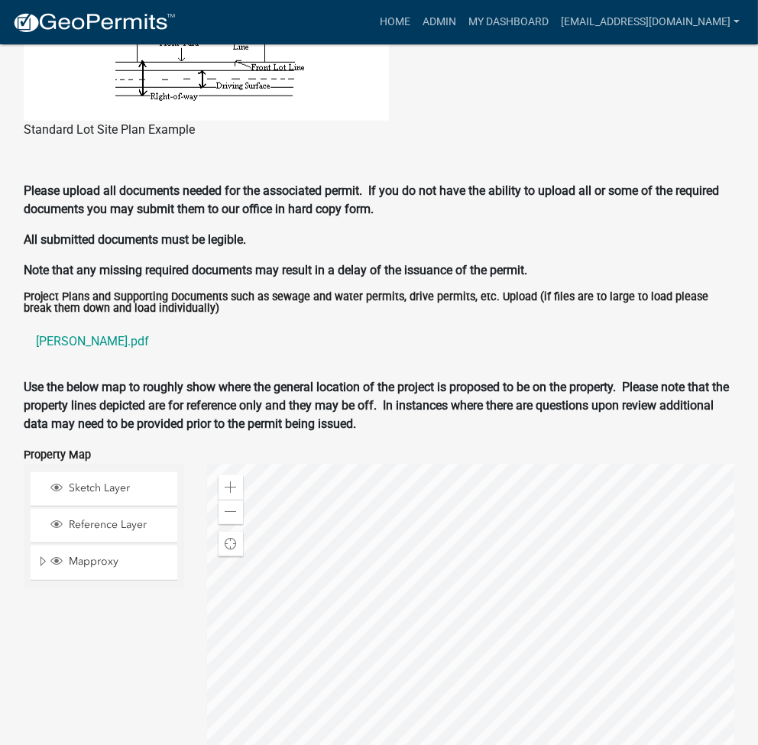
scroll to position [1472, 0]
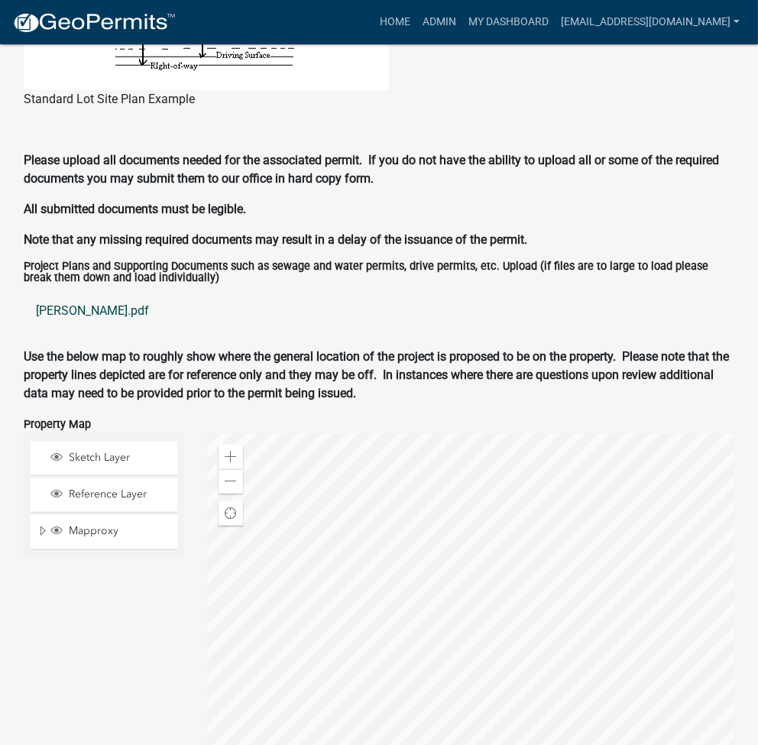
click at [51, 313] on link "sechrist.pdf" at bounding box center [379, 311] width 711 height 37
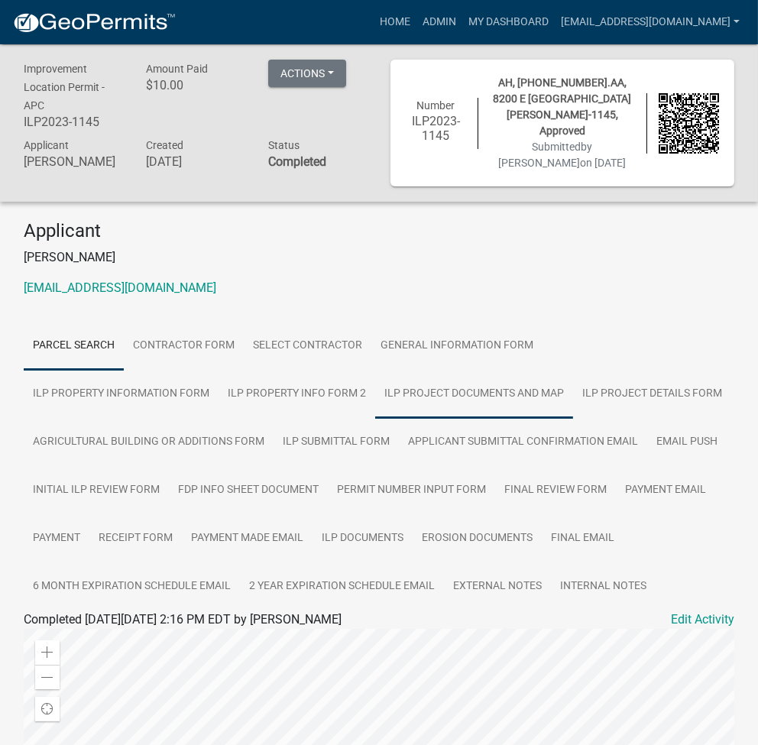
click at [375, 403] on link "ILP Project Documents and Map" at bounding box center [474, 394] width 198 height 49
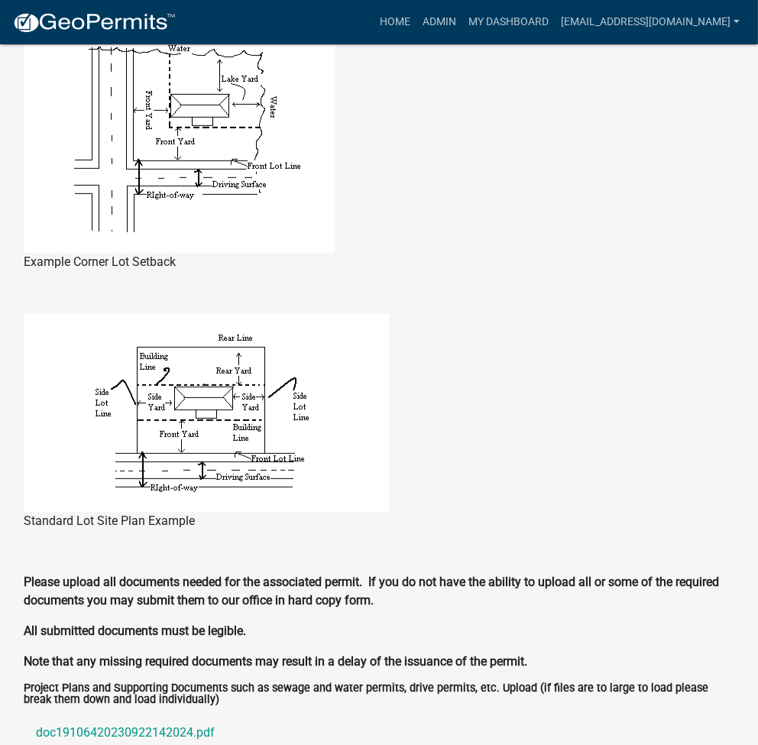
scroll to position [1427, 0]
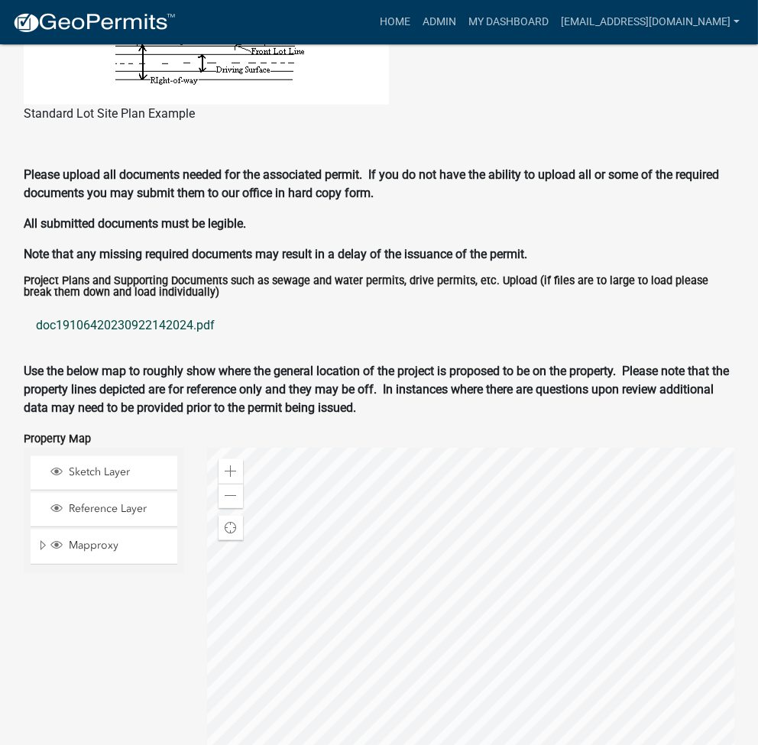
click at [144, 331] on link "doc19106420230922142024.pdf" at bounding box center [379, 325] width 711 height 37
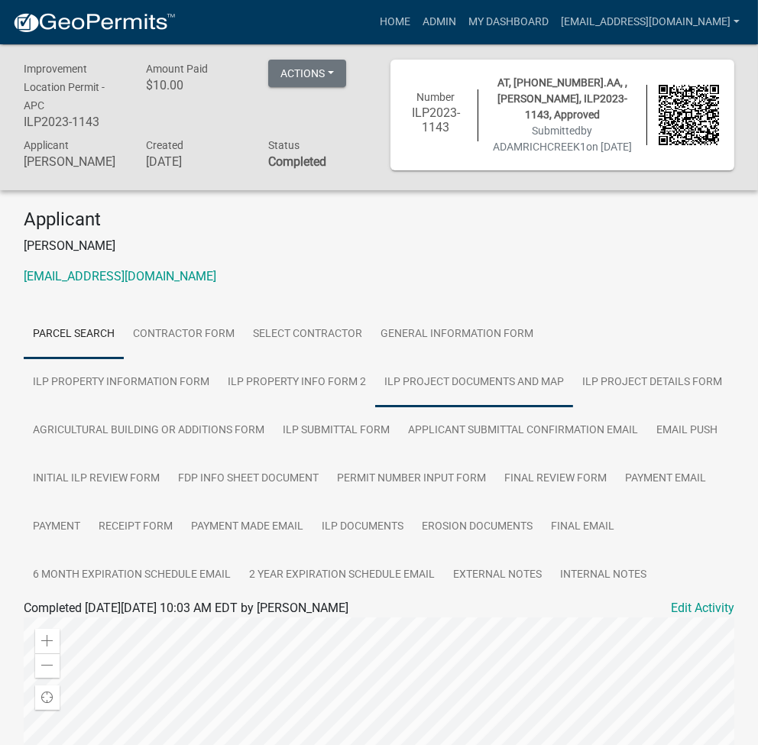
click at [375, 394] on link "ILP Project Documents and Map" at bounding box center [474, 383] width 198 height 49
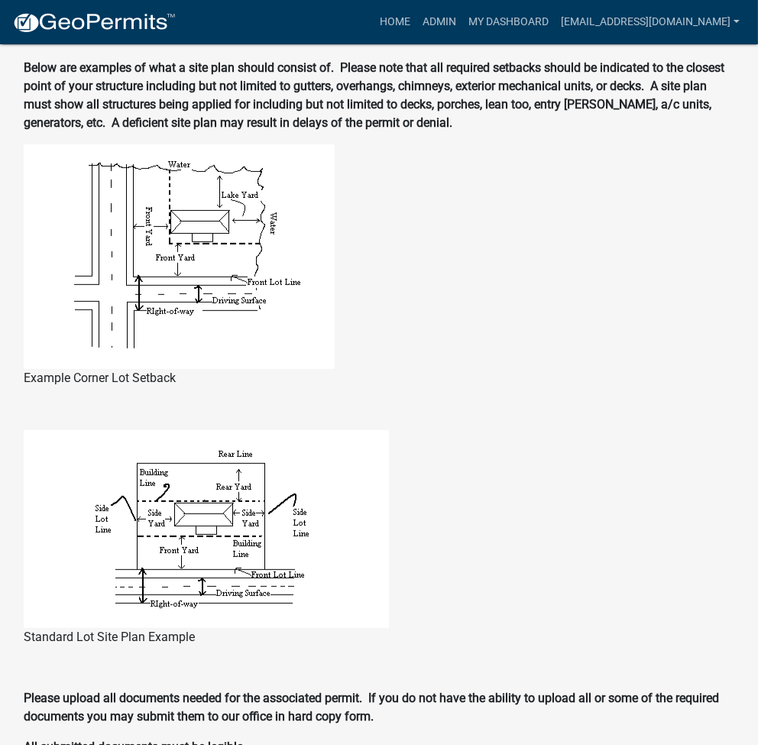
scroll to position [1472, 0]
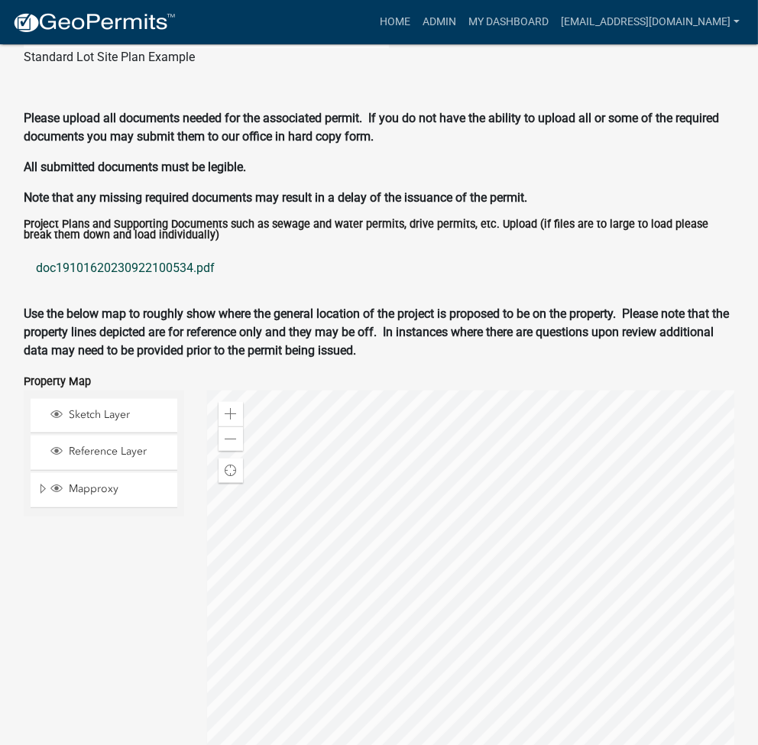
click at [121, 284] on link "doc19101620230922100534.pdf" at bounding box center [379, 268] width 711 height 37
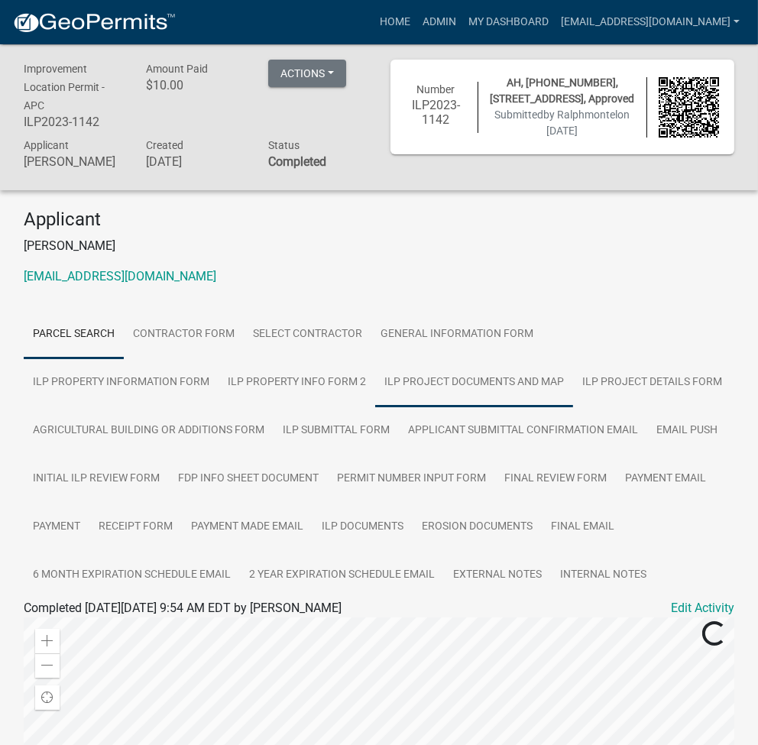
click at [375, 407] on link "ILP Project Documents and Map" at bounding box center [474, 383] width 198 height 49
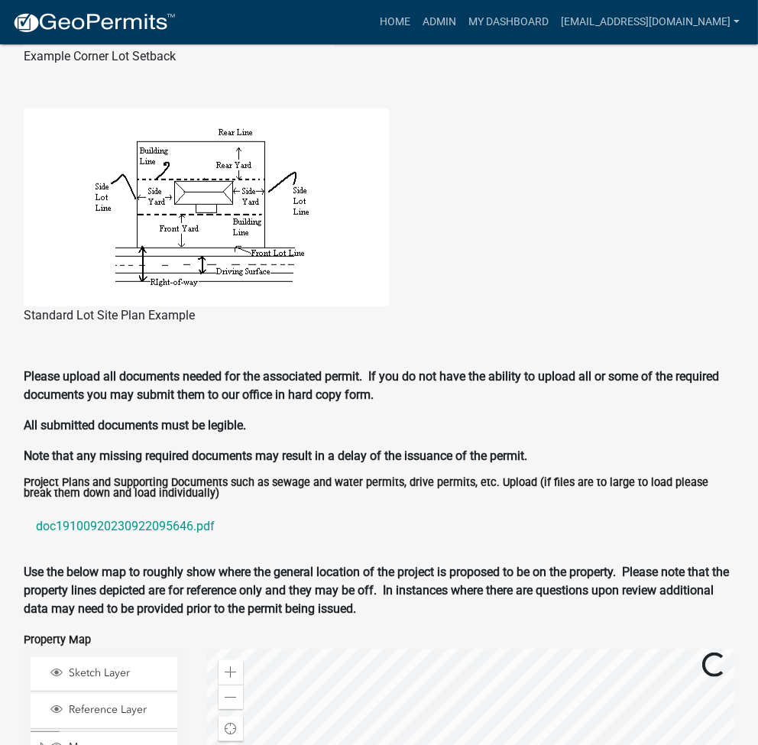
scroll to position [1472, 0]
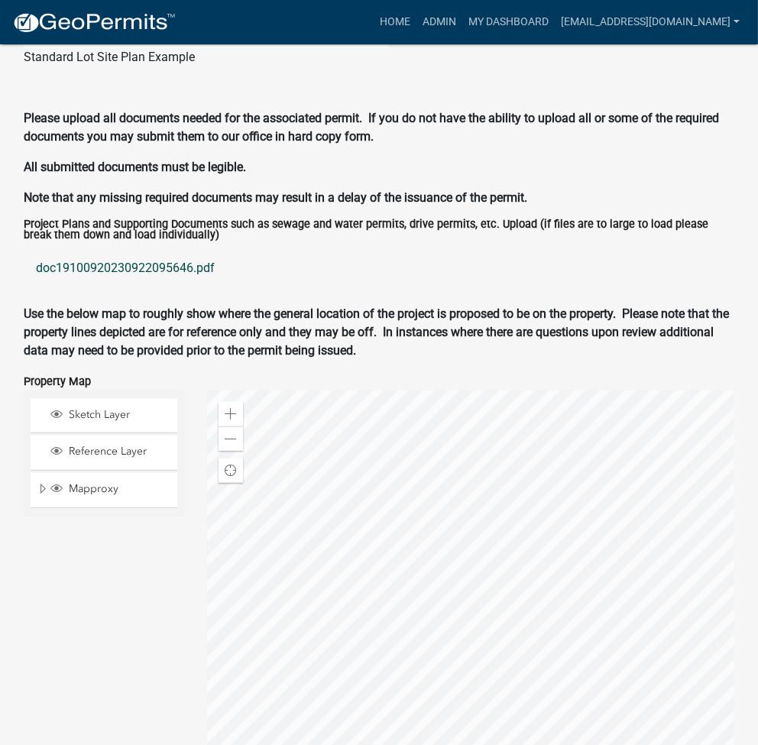
click at [138, 278] on link "doc19100920230922095646.pdf" at bounding box center [379, 268] width 711 height 37
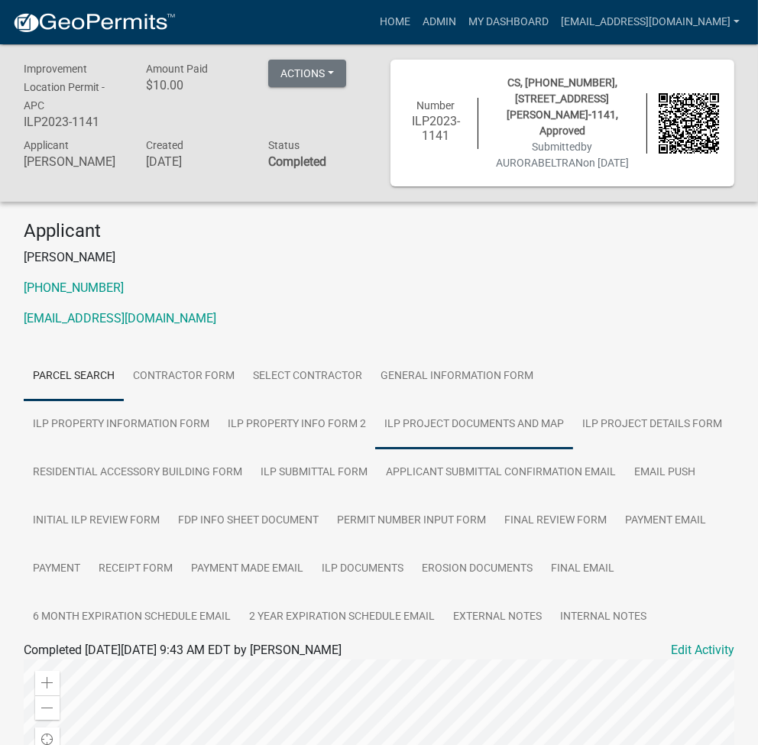
click at [375, 430] on link "ILP Project Documents and Map" at bounding box center [474, 425] width 198 height 49
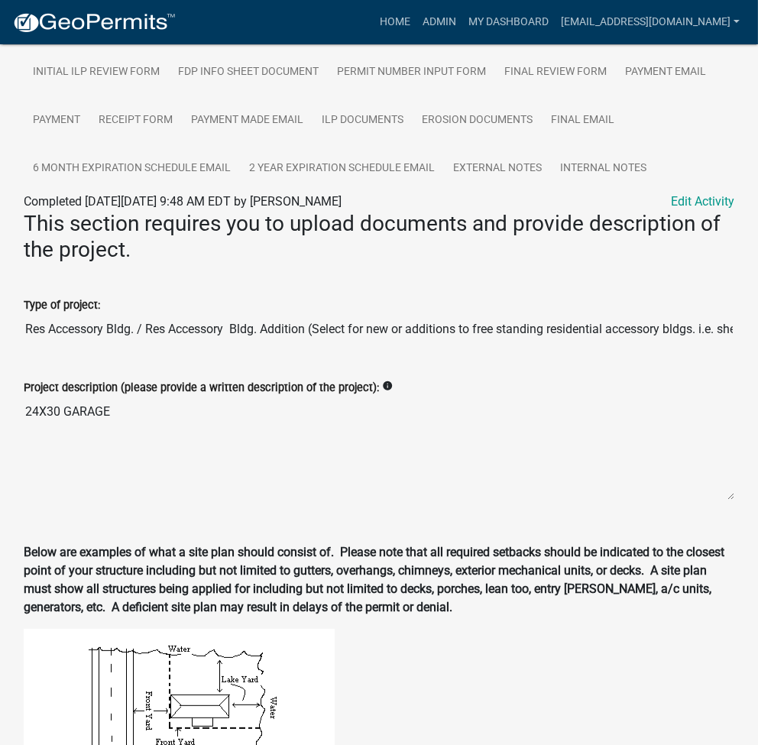
scroll to position [612, 0]
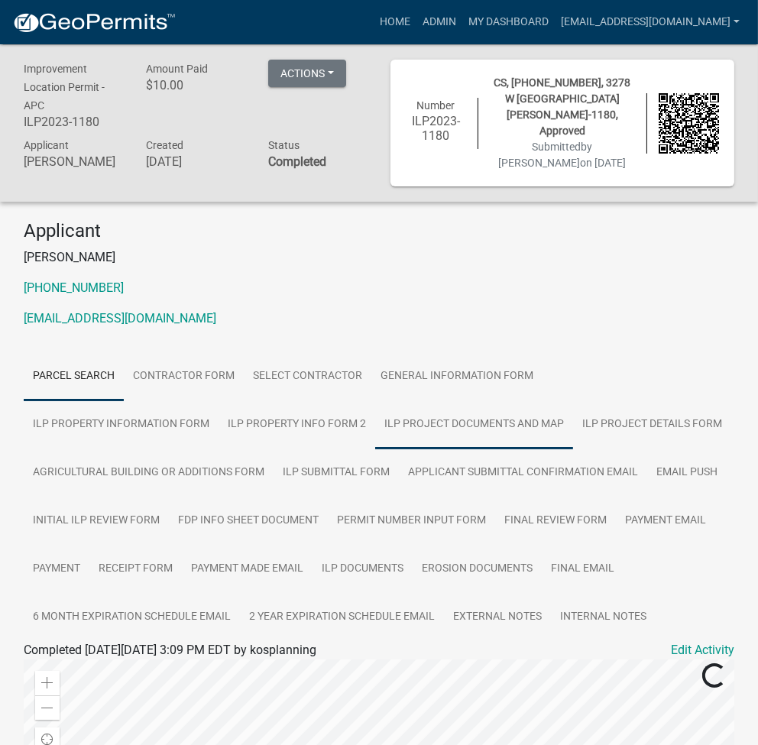
click at [375, 420] on link "ILP Project Documents and Map" at bounding box center [474, 425] width 198 height 49
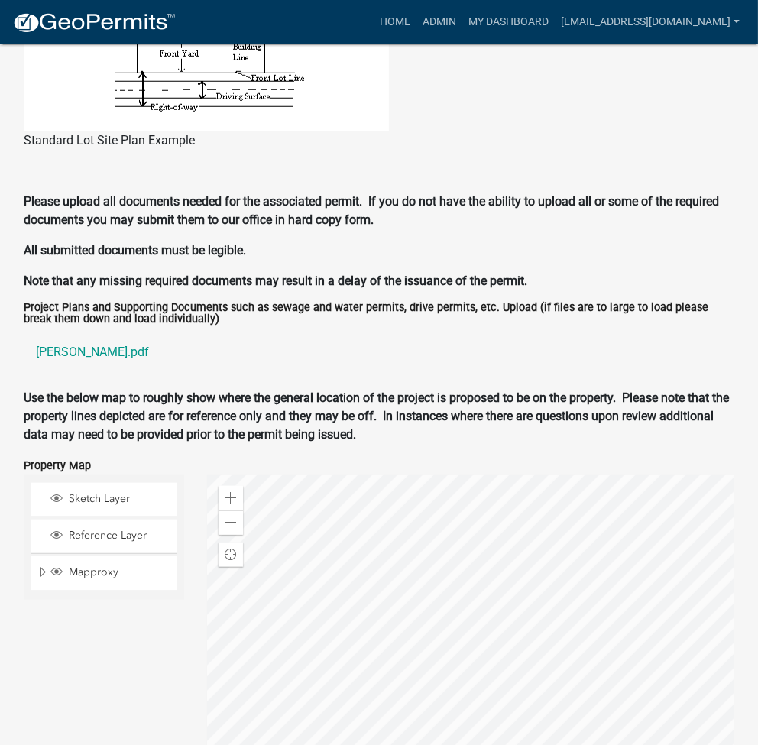
scroll to position [1472, 0]
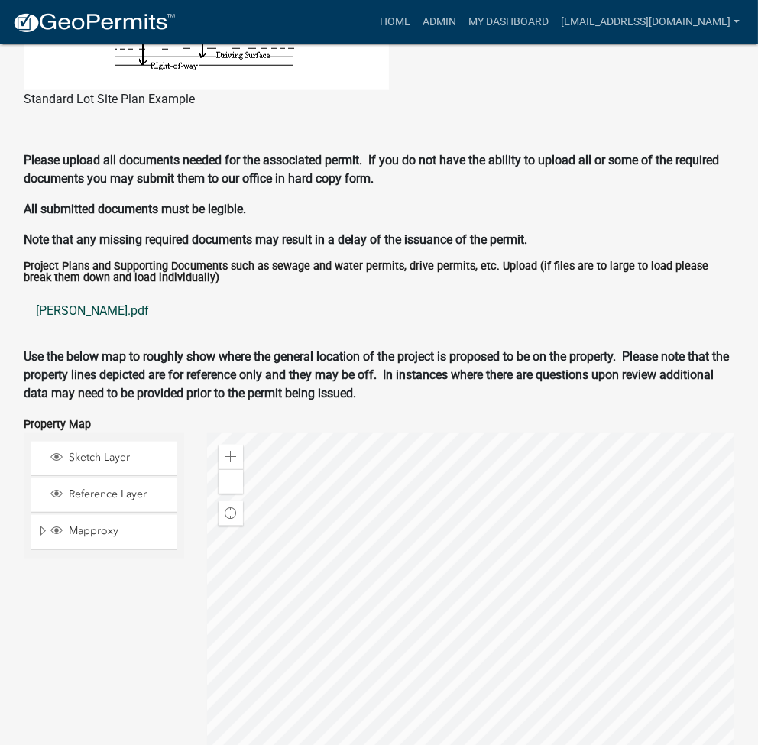
click at [73, 300] on link "miller leon.pdf" at bounding box center [379, 311] width 711 height 37
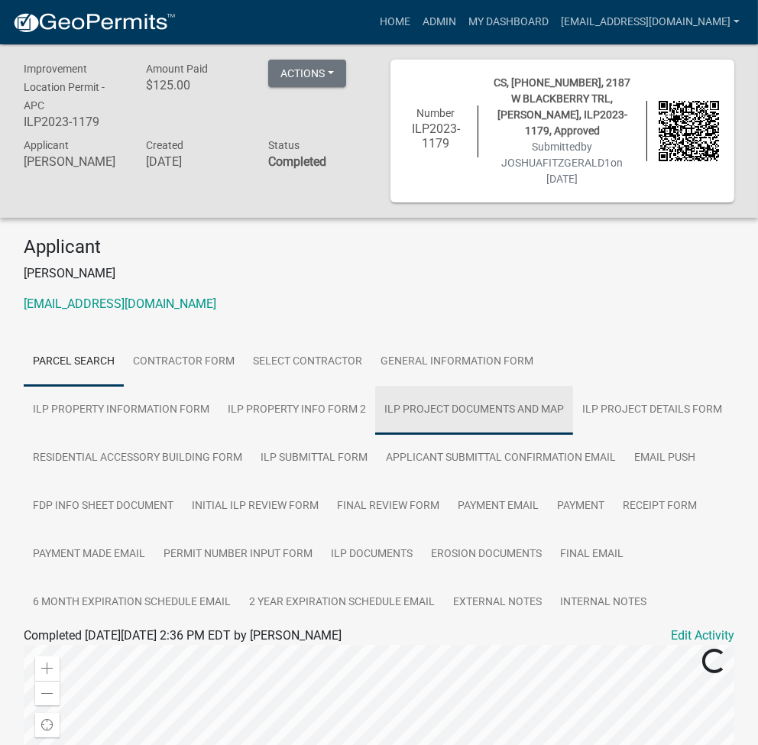
click at [375, 406] on link "ILP Project Documents and Map" at bounding box center [474, 410] width 198 height 49
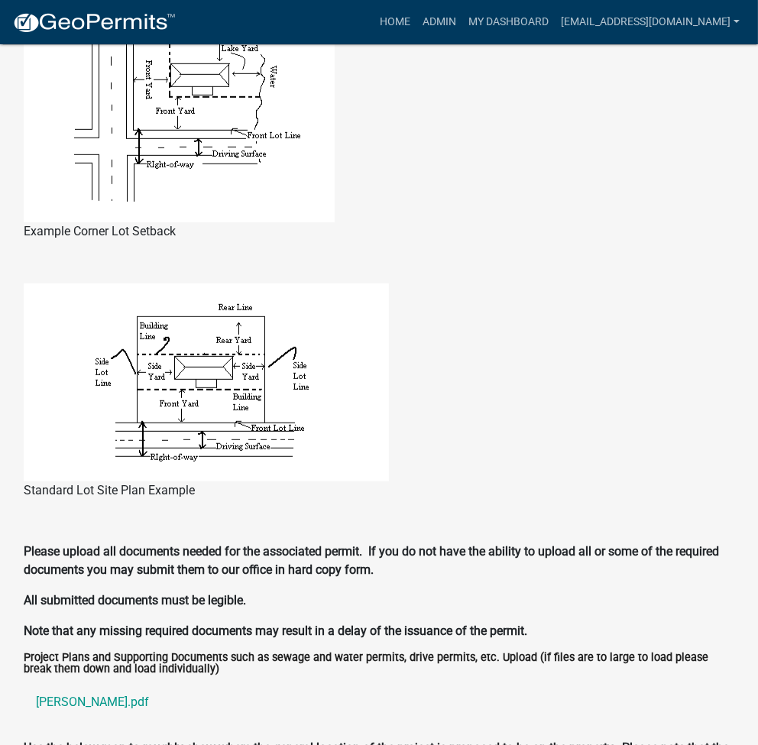
scroll to position [1223, 0]
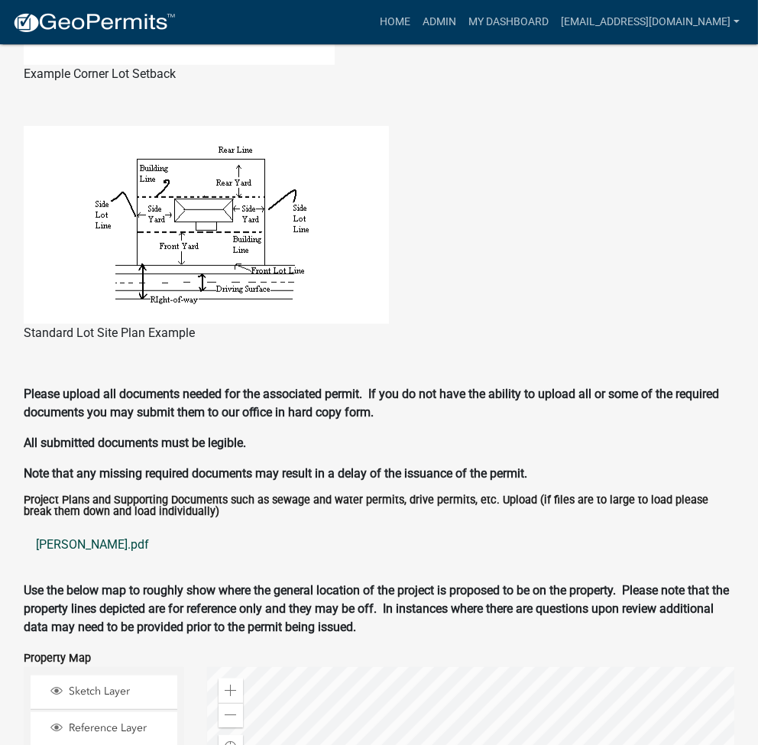
click at [65, 544] on link "fitzgerald.pdf" at bounding box center [379, 545] width 711 height 37
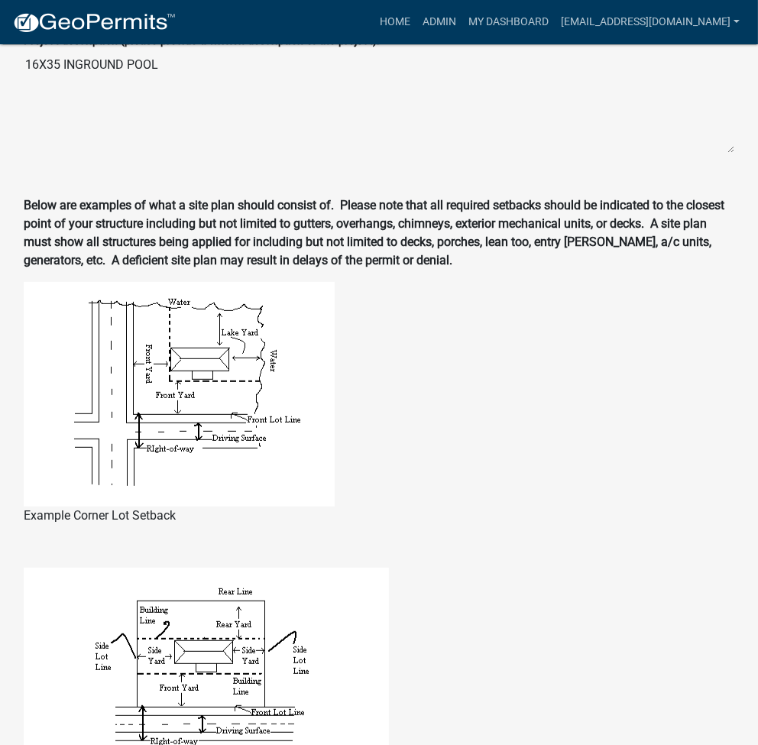
scroll to position [612, 0]
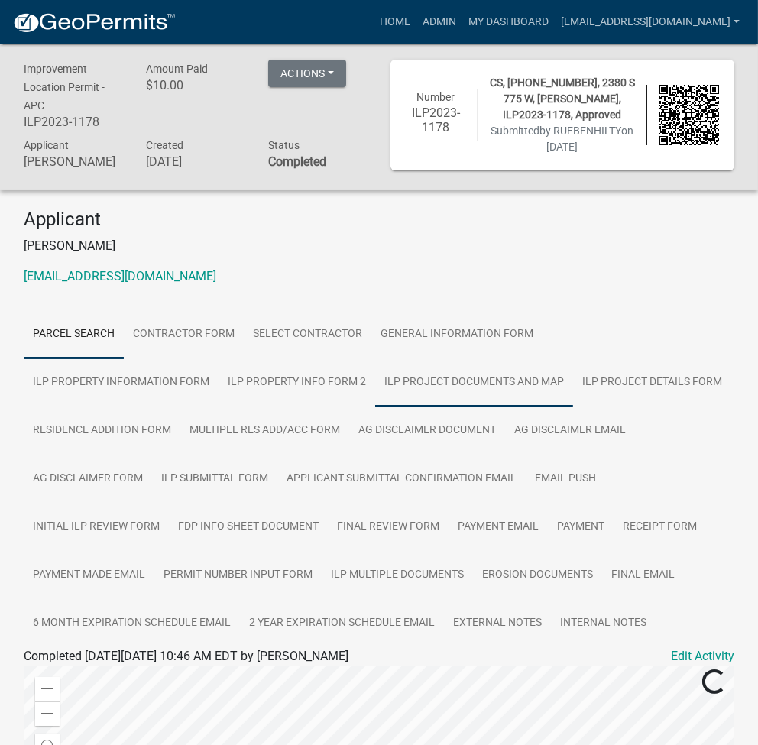
click at [375, 391] on link "ILP Project Documents and Map" at bounding box center [474, 383] width 198 height 49
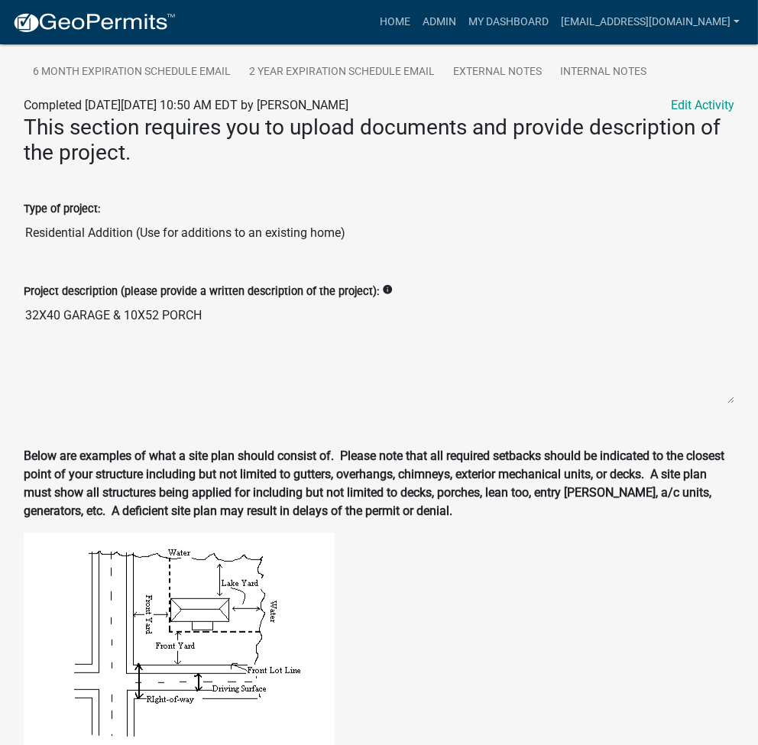
scroll to position [452, 0]
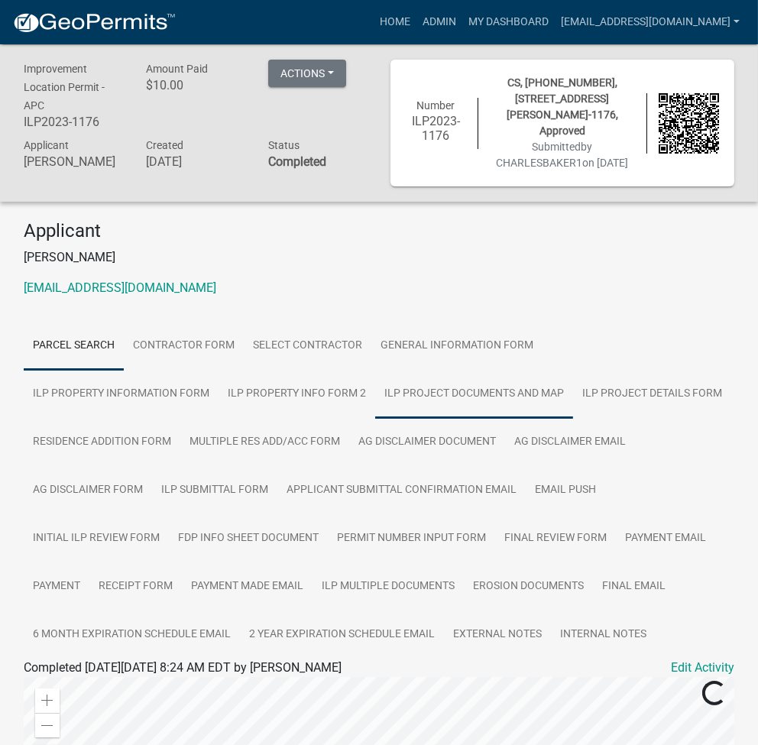
click at [375, 403] on link "ILP Project Documents and Map" at bounding box center [474, 394] width 198 height 49
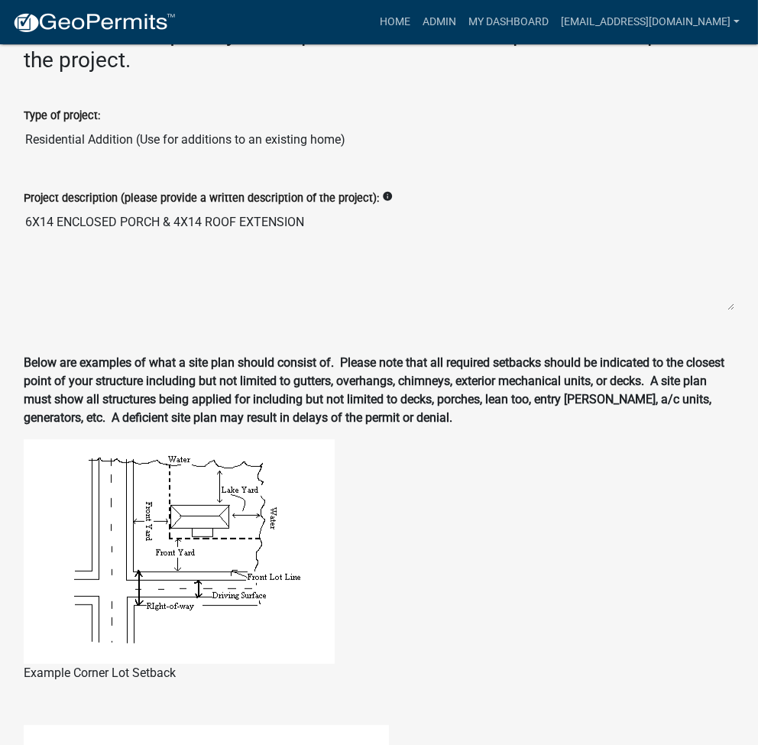
scroll to position [1268, 0]
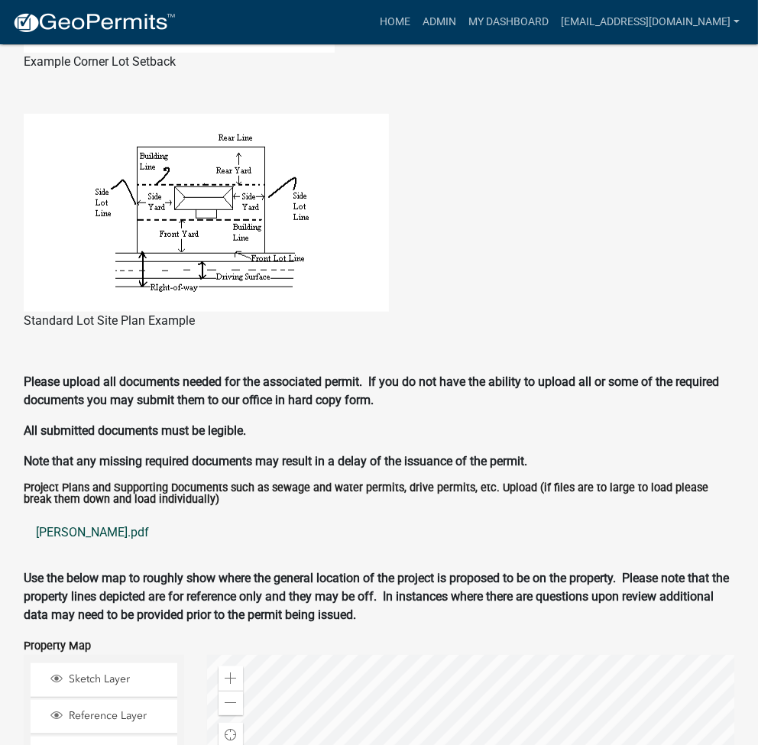
click at [47, 535] on link "[PERSON_NAME].pdf" at bounding box center [379, 533] width 711 height 37
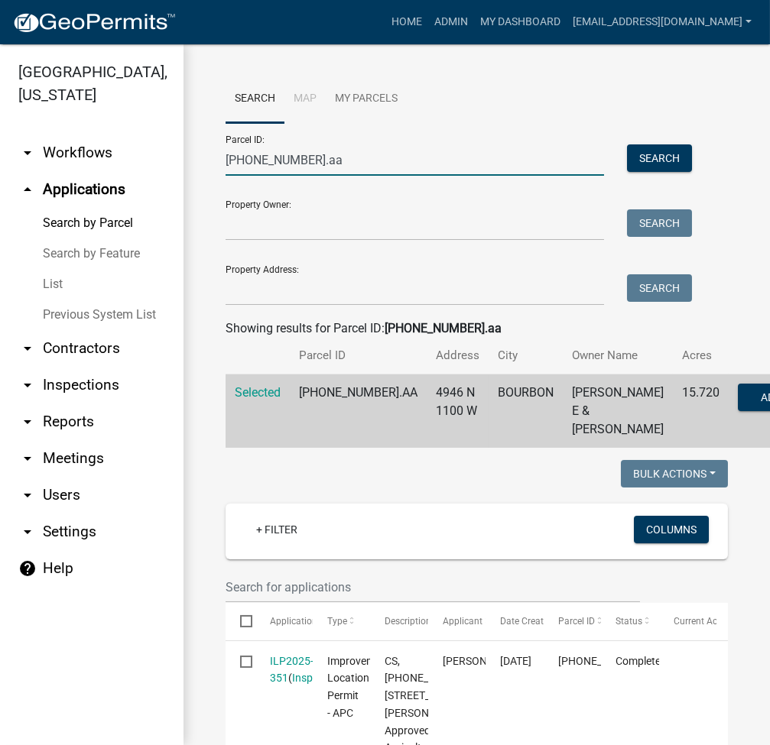
click at [271, 165] on input "[PHONE_NUMBER].aa" at bounding box center [415, 159] width 378 height 31
click at [323, 167] on input "[PHONE_NUMBER].aa" at bounding box center [415, 159] width 378 height 31
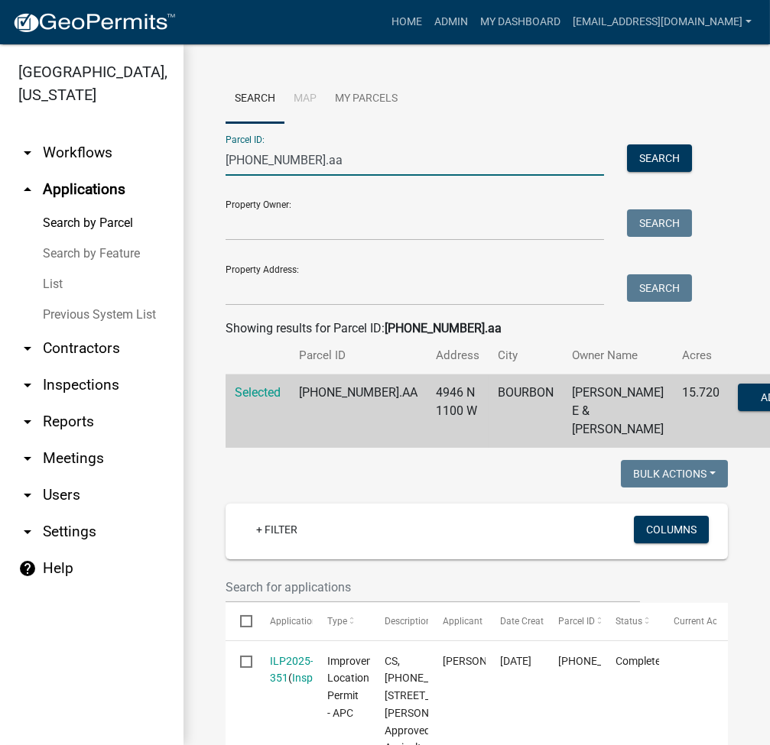
click at [323, 167] on input "[PHONE_NUMBER].aa" at bounding box center [415, 159] width 378 height 31
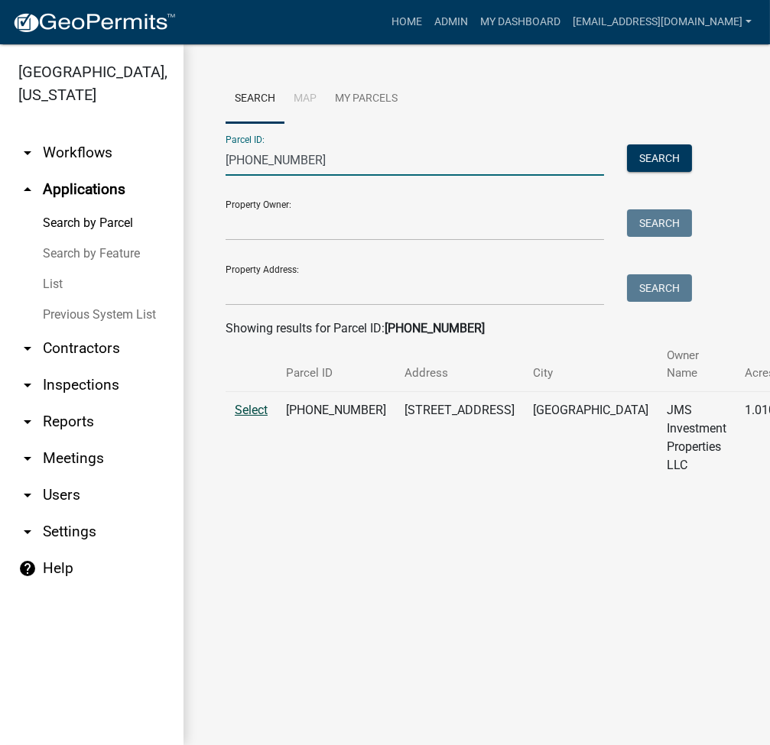
type input "[PHONE_NUMBER]"
click at [239, 409] on span "Select" at bounding box center [251, 410] width 33 height 15
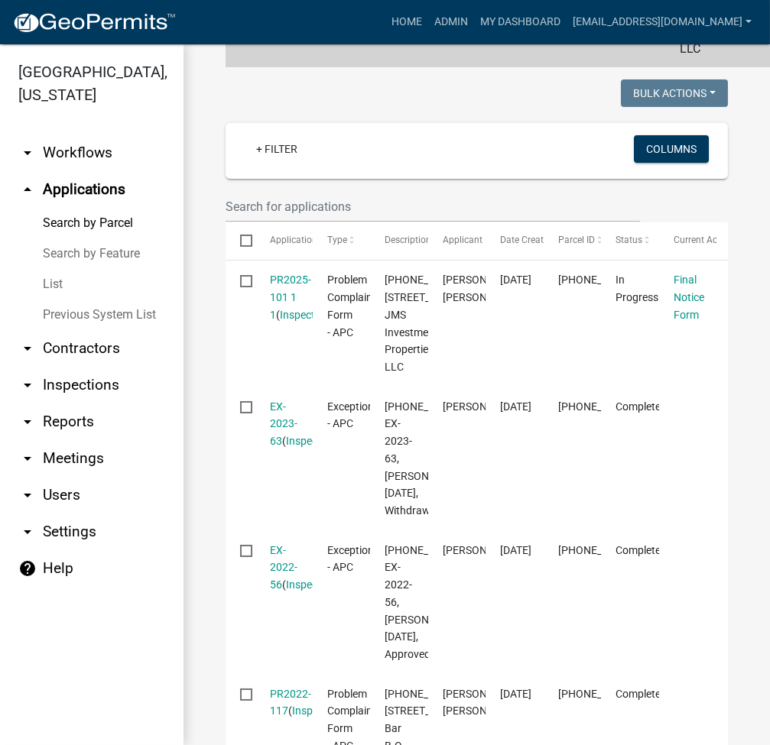
scroll to position [407, 0]
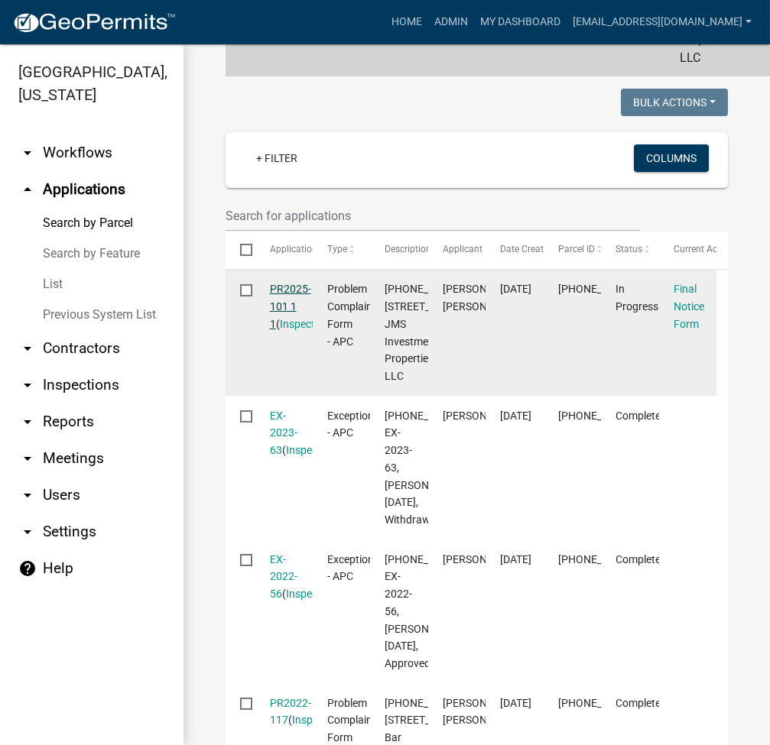
click at [291, 283] on link "PR2025-101 1 1" at bounding box center [290, 306] width 41 height 47
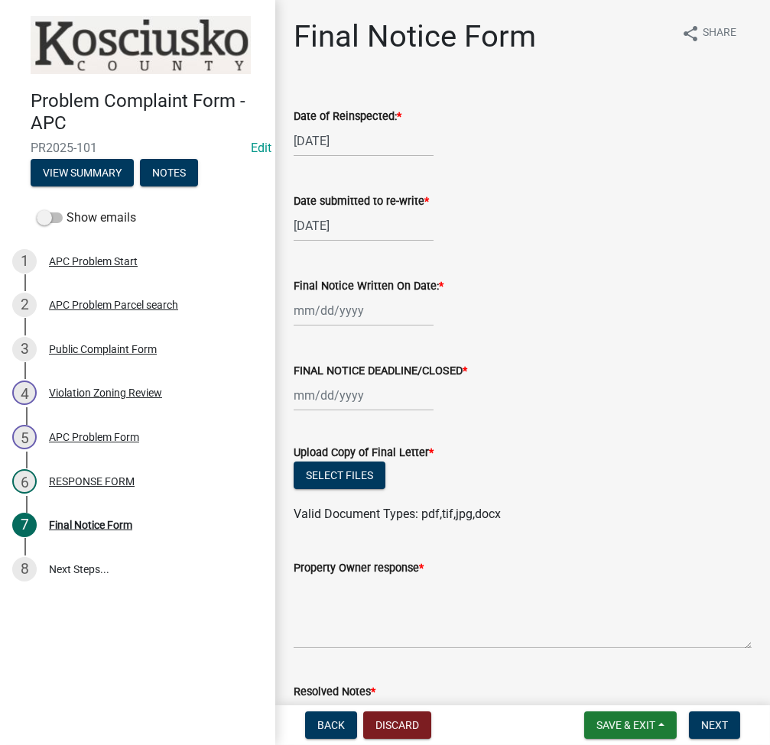
click at [326, 298] on div at bounding box center [364, 310] width 140 height 31
select select "9"
select select "2025"
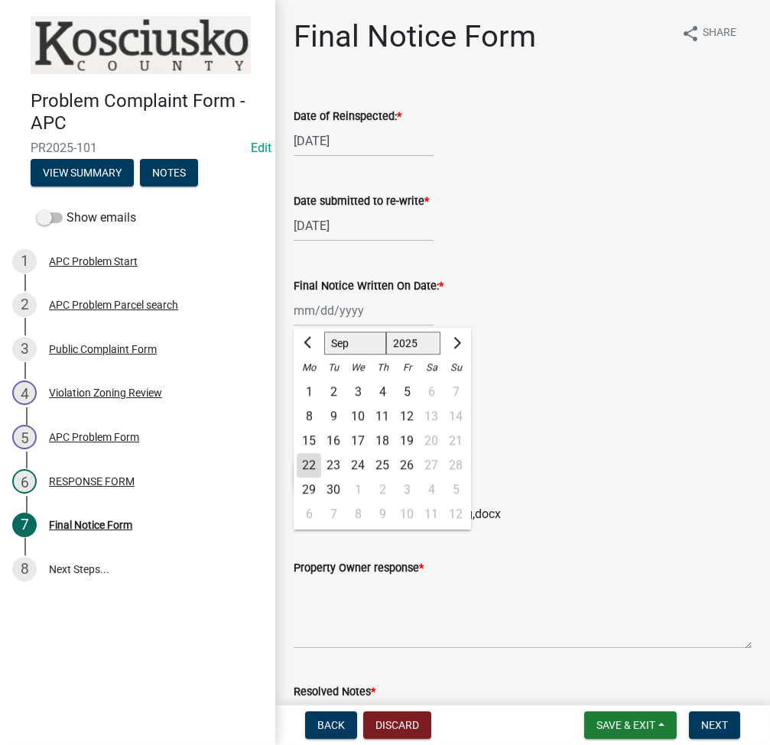
click at [320, 473] on div "22" at bounding box center [309, 465] width 24 height 24
type input "[DATE]"
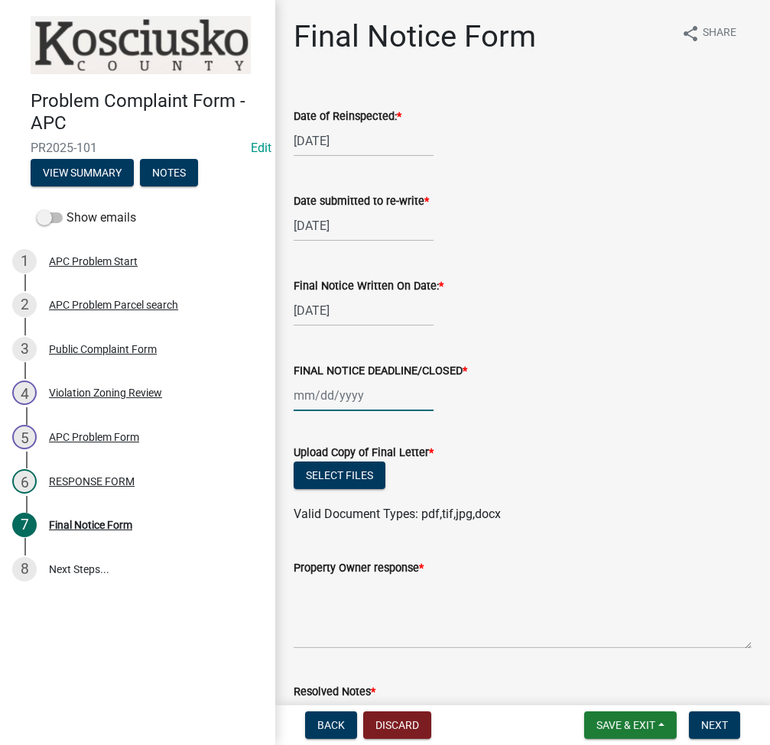
click at [333, 394] on div at bounding box center [364, 395] width 140 height 31
select select "9"
select select "2025"
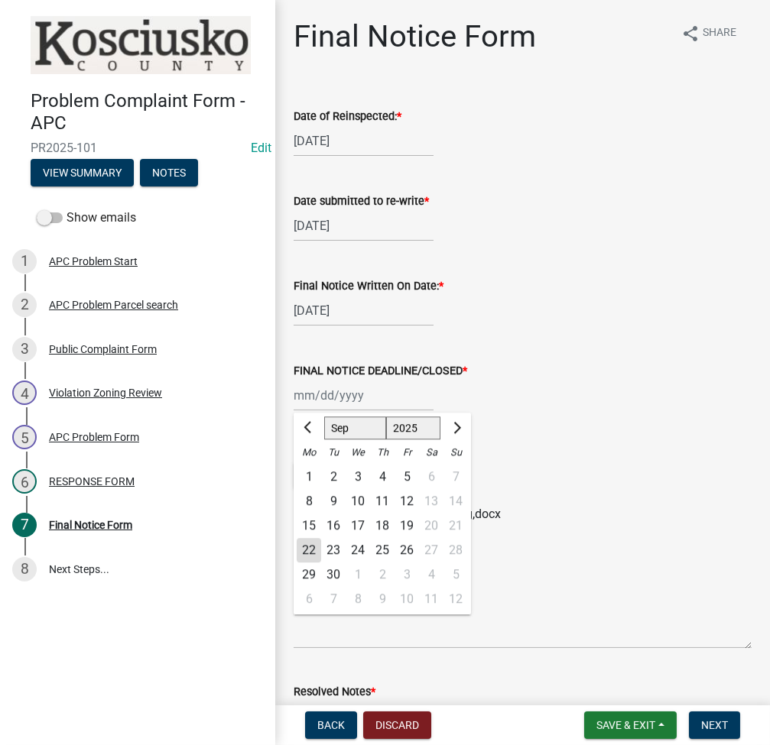
click at [308, 547] on div "22" at bounding box center [309, 550] width 24 height 24
type input "[DATE]"
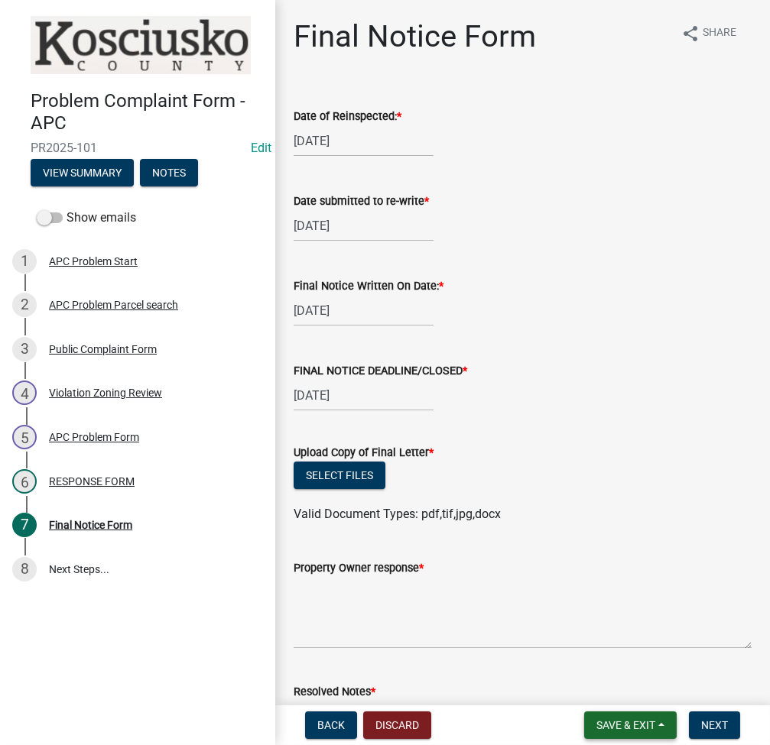
click at [602, 718] on button "Save & Exit" at bounding box center [630, 726] width 93 height 28
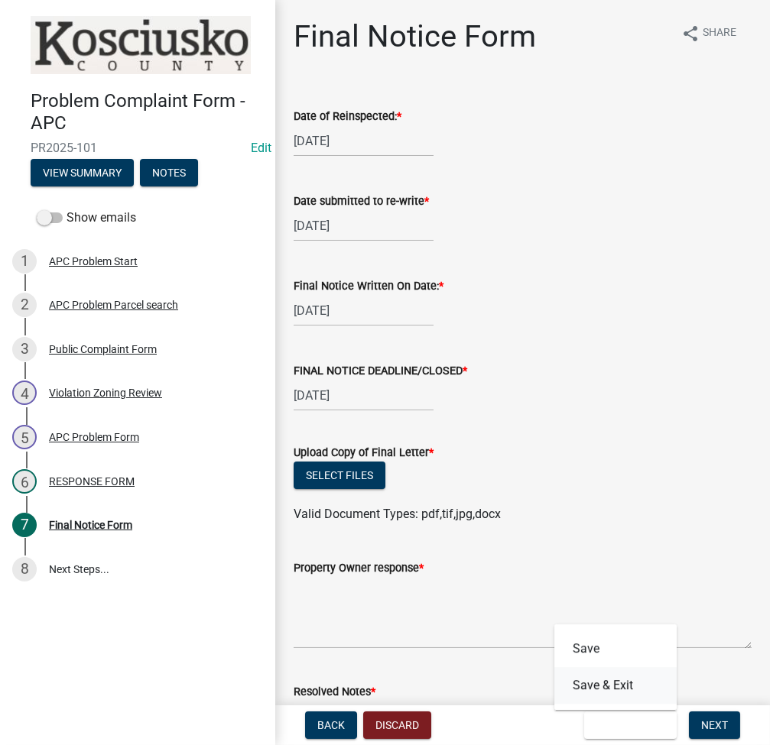
click at [603, 680] on button "Save & Exit" at bounding box center [615, 685] width 122 height 37
